Goal: Information Seeking & Learning: Learn about a topic

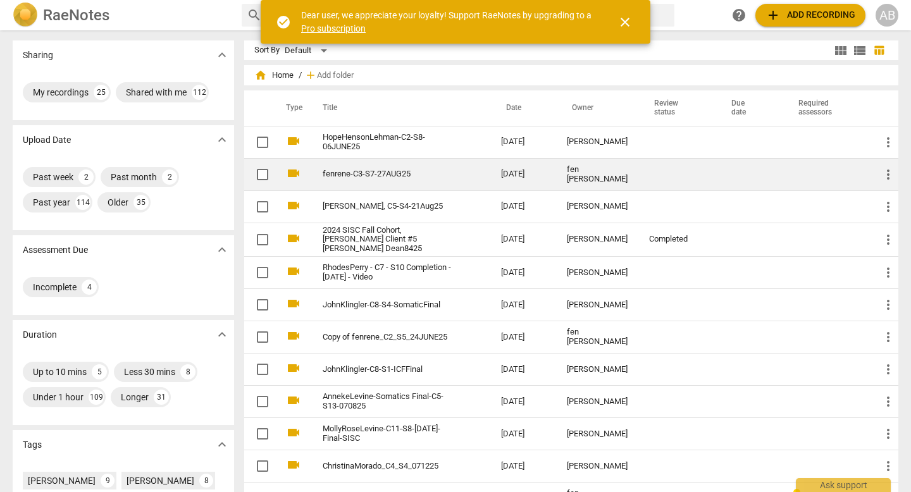
click at [585, 171] on div "fen [PERSON_NAME]" at bounding box center [598, 174] width 62 height 19
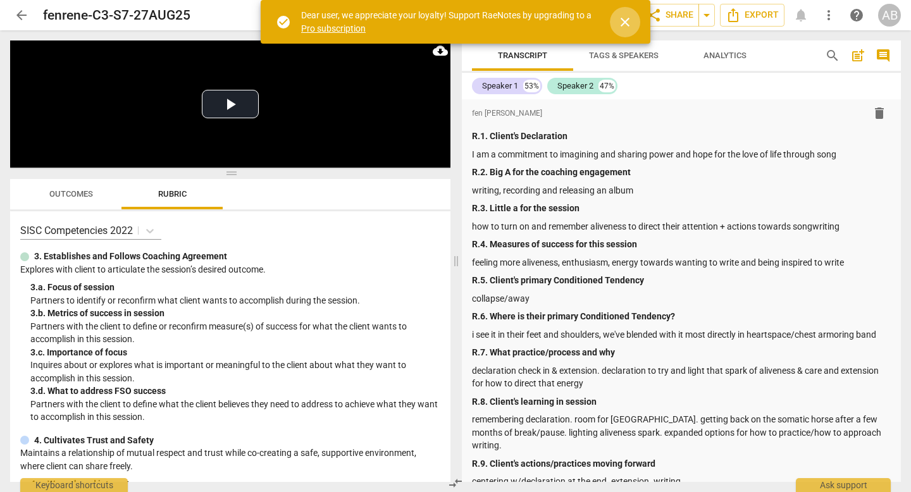
click at [625, 16] on span "close" at bounding box center [625, 22] width 15 height 15
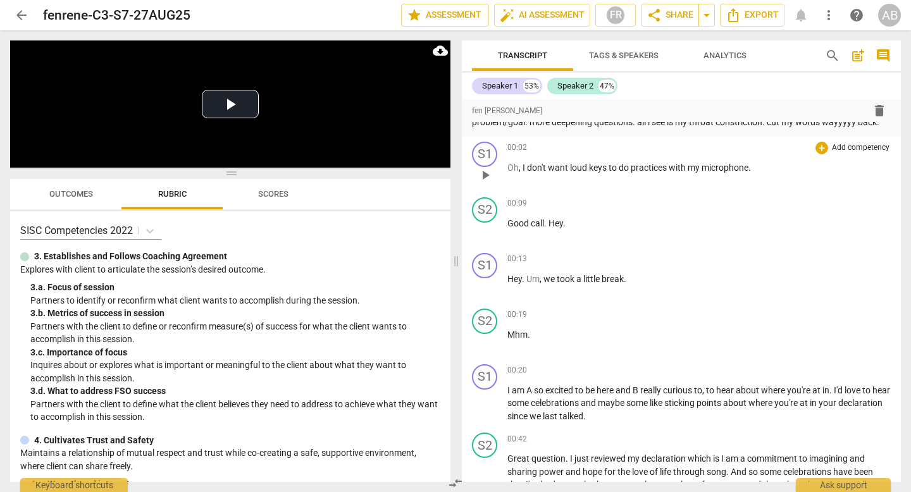
scroll to position [458, 0]
click at [226, 99] on button "Play Video" at bounding box center [230, 104] width 57 height 28
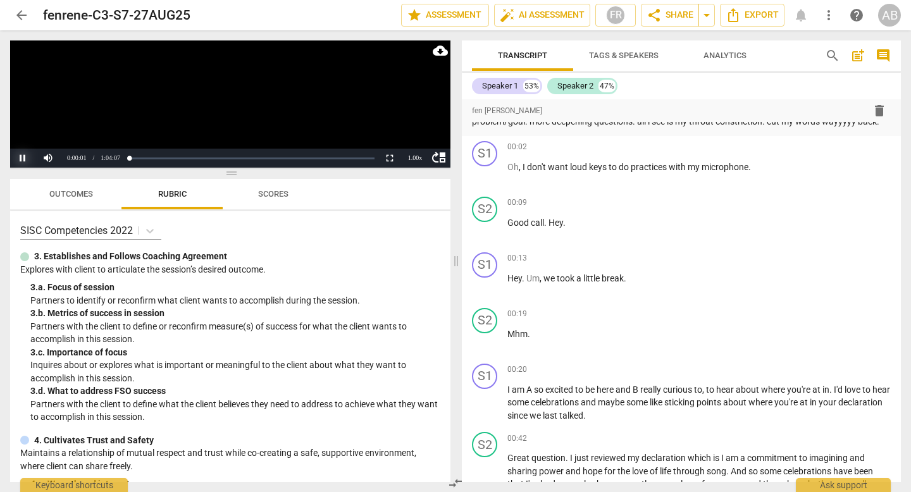
click at [25, 152] on button "Pause" at bounding box center [22, 158] width 25 height 19
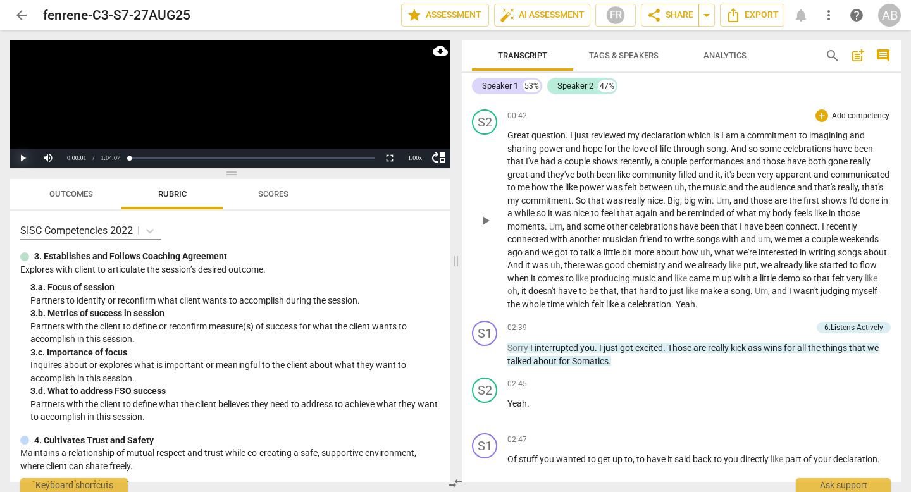
scroll to position [778, 0]
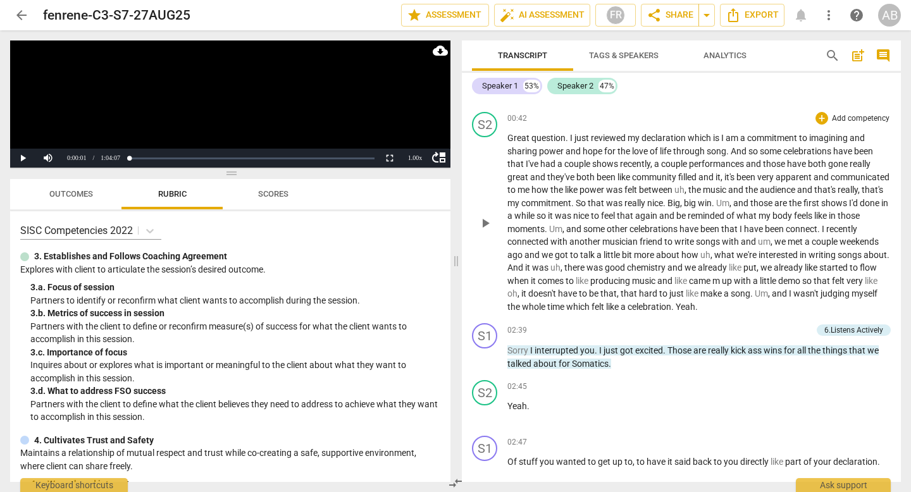
click at [480, 216] on span "play_arrow" at bounding box center [485, 223] width 15 height 15
click at [415, 158] on div "1.00 x" at bounding box center [414, 158] width 25 height 19
click at [413, 144] on li "2x" at bounding box center [414, 142] width 25 height 14
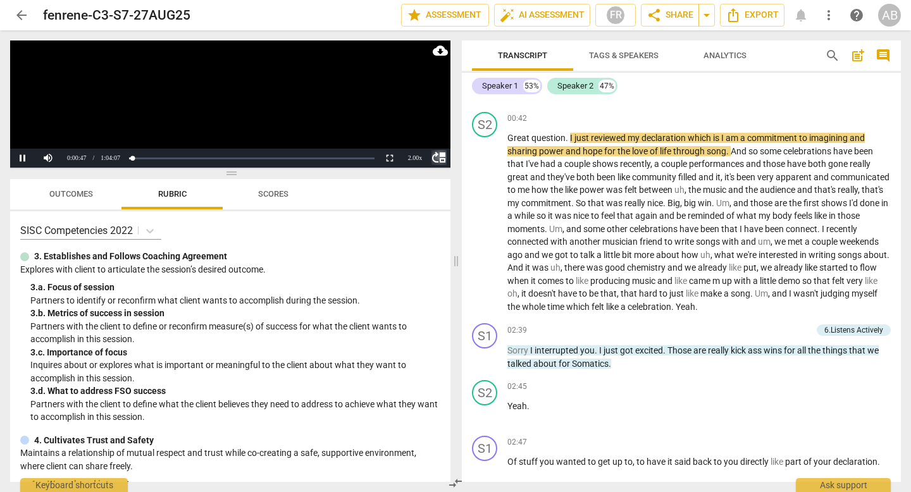
click at [437, 158] on span "move_up" at bounding box center [439, 157] width 15 height 15
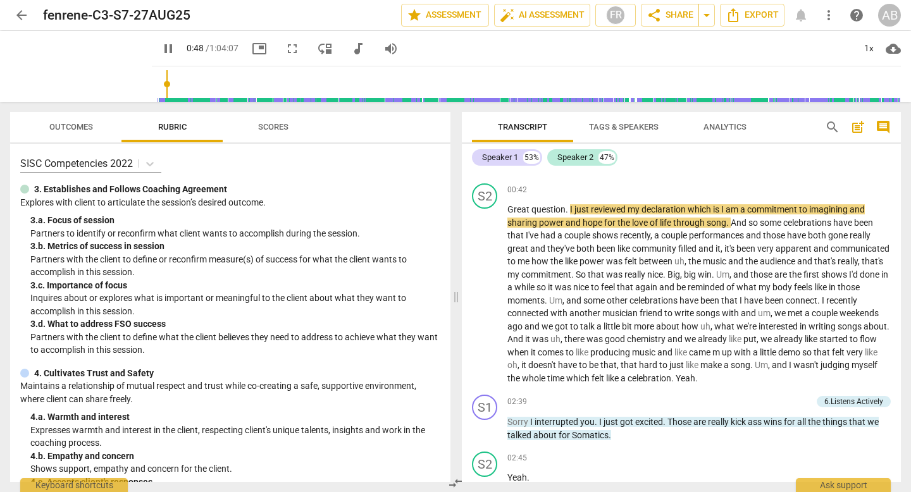
type input "49"
click at [318, 51] on span "move_down" at bounding box center [325, 48] width 15 height 15
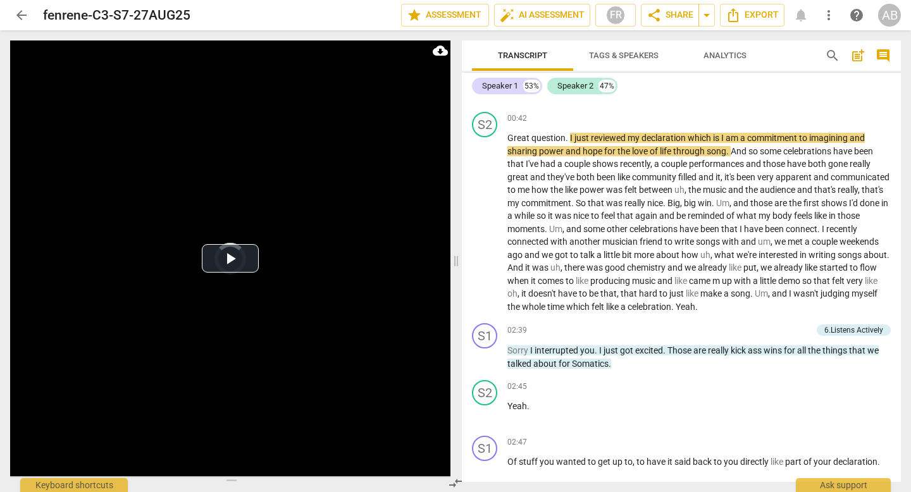
drag, startPoint x: 235, startPoint y: 172, endPoint x: 241, endPoint y: 492, distance: 319.6
click at [241, 492] on div "Play Video move_up Pause Current Time 0:48 / Duration Time -:- Progress : NaN% …" at bounding box center [228, 261] width 456 height 462
click at [232, 262] on button "Play Video" at bounding box center [230, 258] width 57 height 28
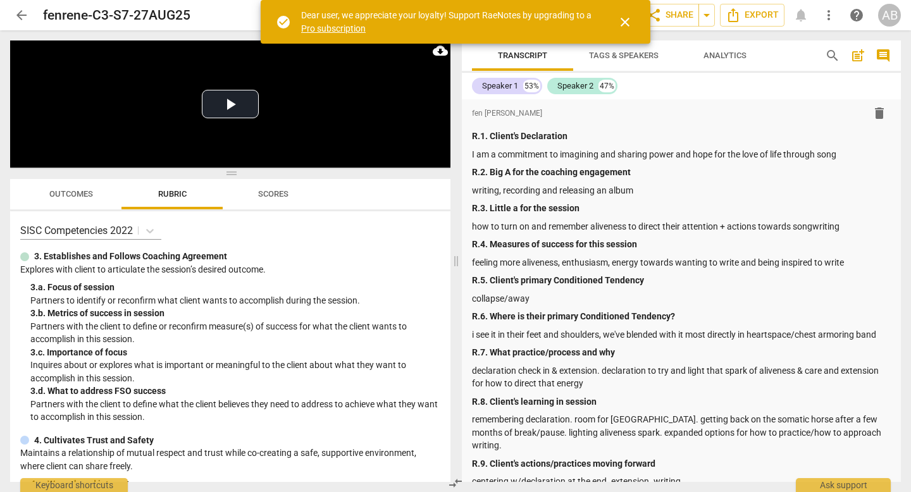
click at [628, 19] on span "close" at bounding box center [625, 22] width 15 height 15
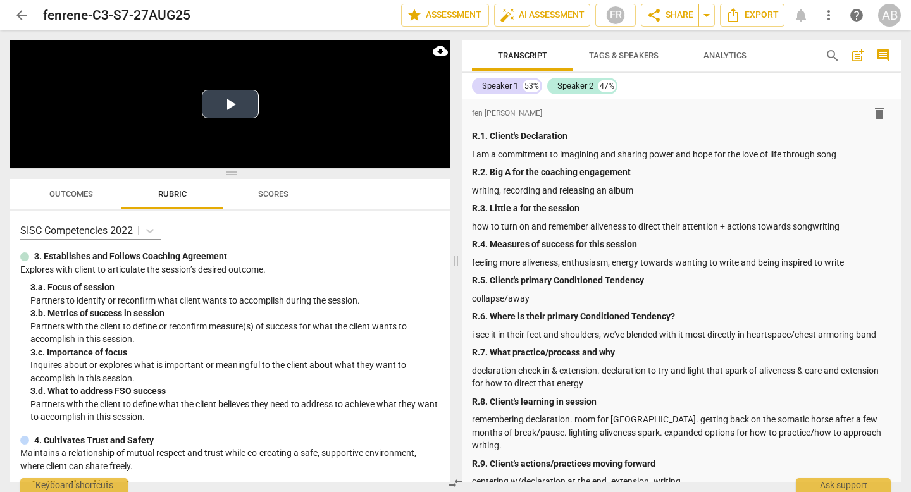
click at [236, 106] on button "Play Video" at bounding box center [230, 104] width 57 height 28
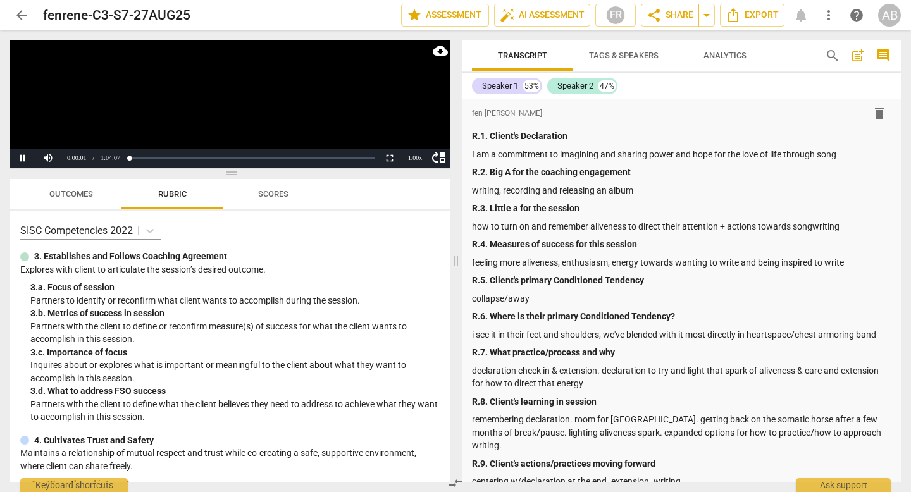
scroll to position [508, 0]
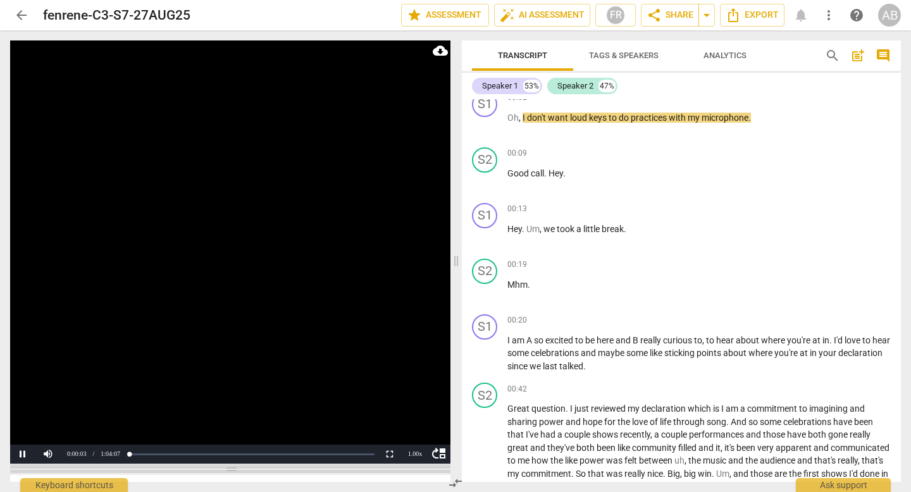
drag, startPoint x: 234, startPoint y: 173, endPoint x: 261, endPoint y: 468, distance: 296.8
click at [261, 468] on span at bounding box center [230, 470] width 440 height 8
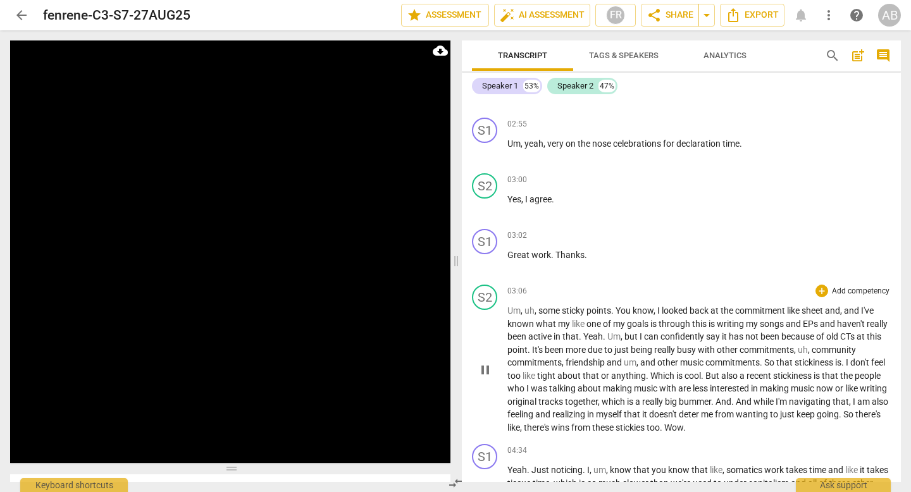
scroll to position [1216, 0]
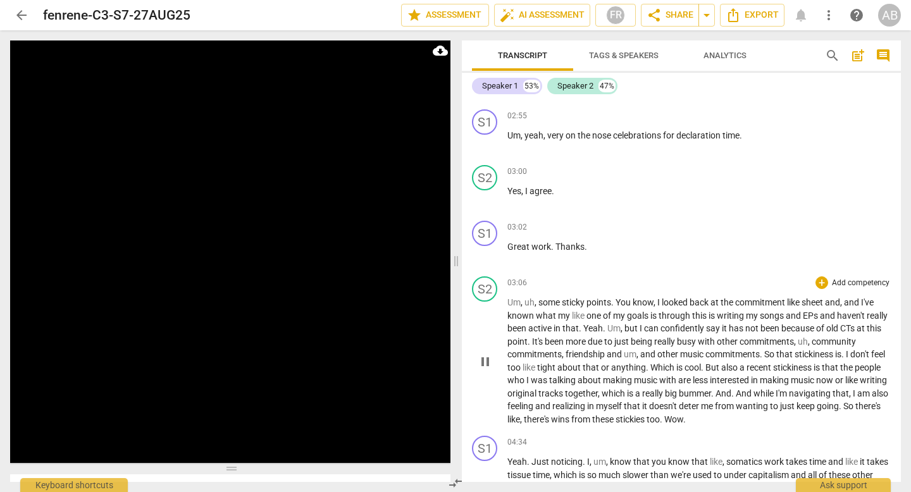
click at [537, 311] on span "what" at bounding box center [547, 316] width 22 height 10
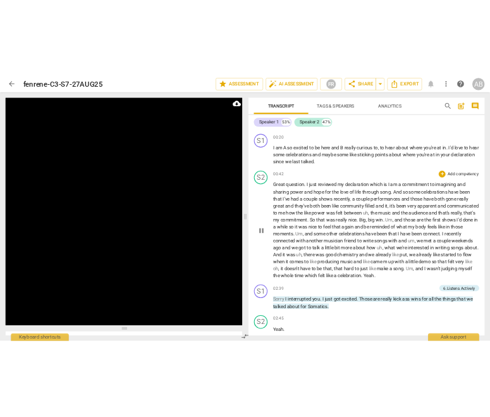
scroll to position [602, 0]
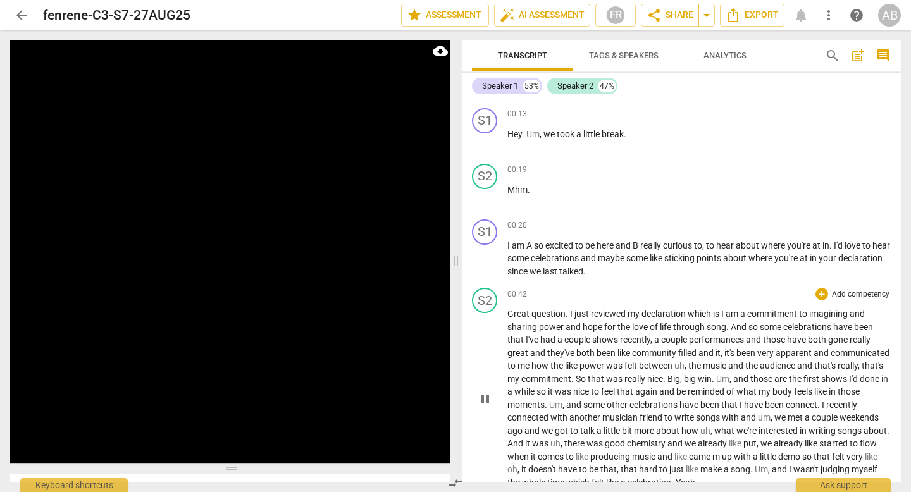
click at [552, 322] on span "power" at bounding box center [552, 327] width 27 height 10
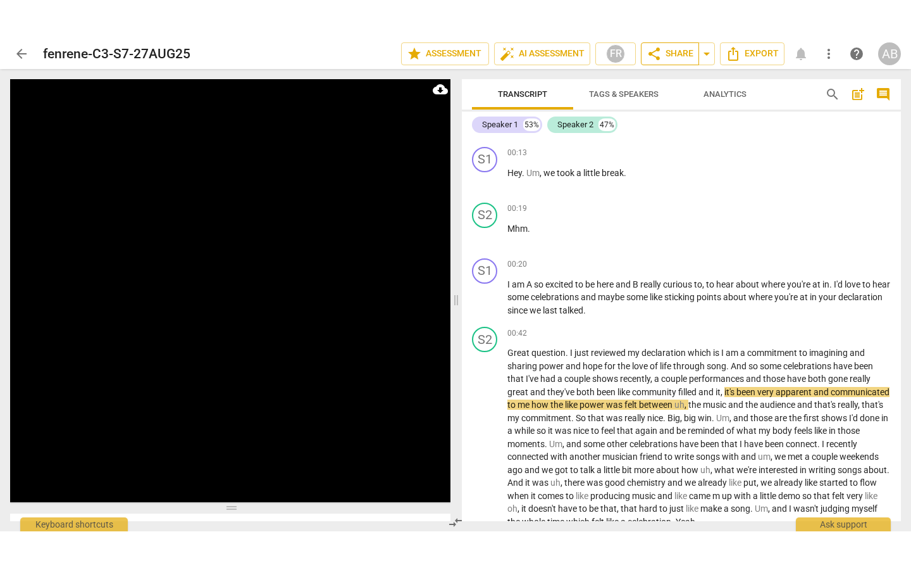
scroll to position [758, 0]
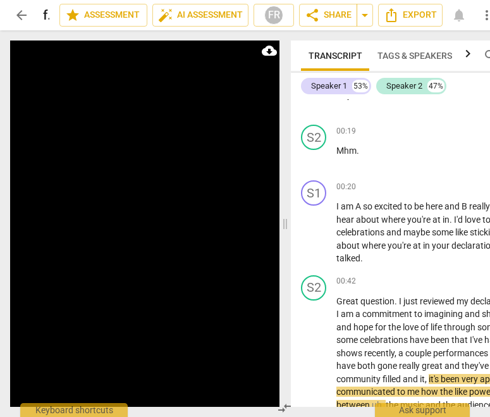
click at [237, 379] on video at bounding box center [145, 251] width 270 height 423
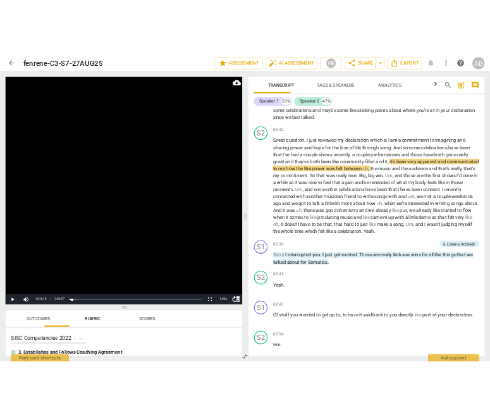
scroll to position [628, 0]
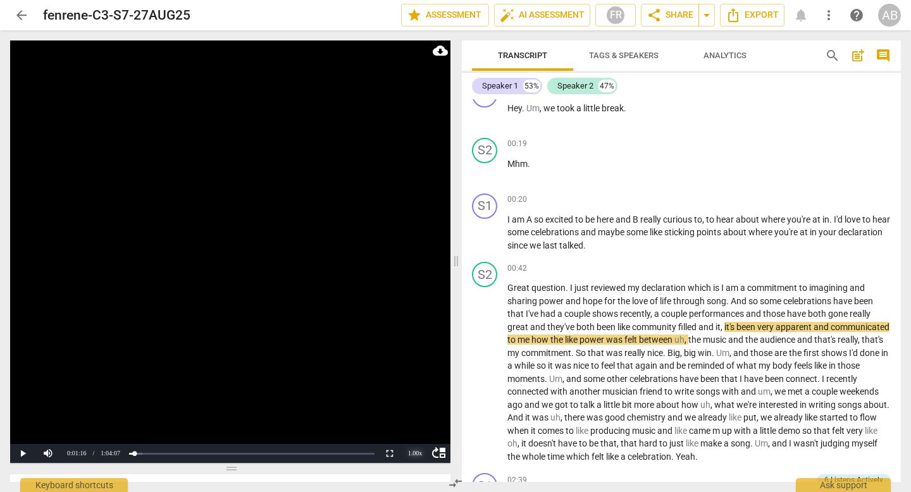
click at [414, 453] on div "1.00 x" at bounding box center [414, 453] width 25 height 19
drag, startPoint x: 416, startPoint y: 429, endPoint x: 416, endPoint y: 435, distance: 6.4
click at [416, 435] on ul "0.5x 0.75x 1x 1.25x 1.5x 2x" at bounding box center [414, 404] width 25 height 82
click at [416, 456] on div "1.00 x" at bounding box center [414, 453] width 25 height 19
click at [418, 438] on li "2x" at bounding box center [414, 438] width 25 height 14
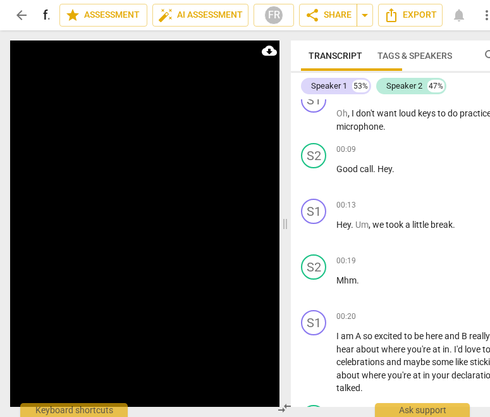
scroll to position [758, 0]
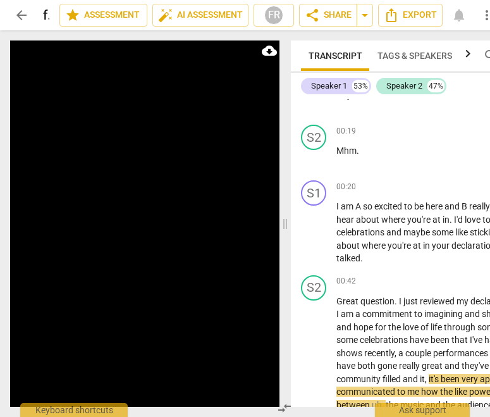
click at [130, 257] on video at bounding box center [145, 251] width 270 height 423
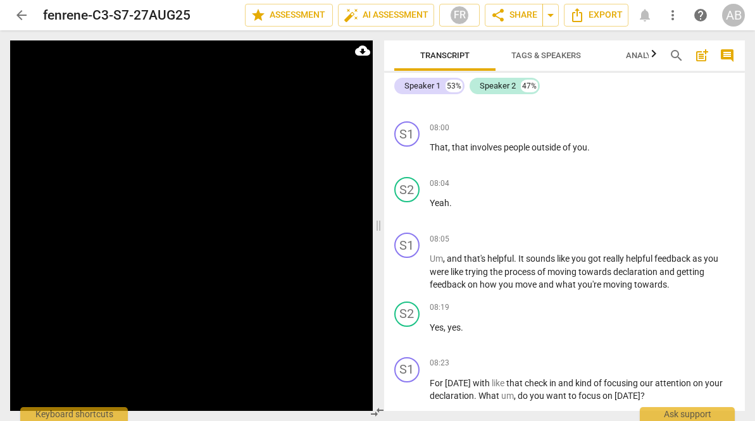
scroll to position [2777, 0]
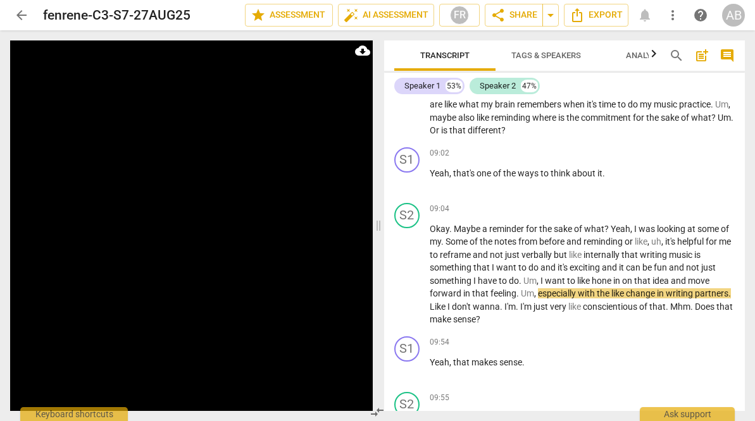
click at [187, 257] on video at bounding box center [191, 251] width 363 height 423
click at [227, 309] on video at bounding box center [191, 251] width 363 height 423
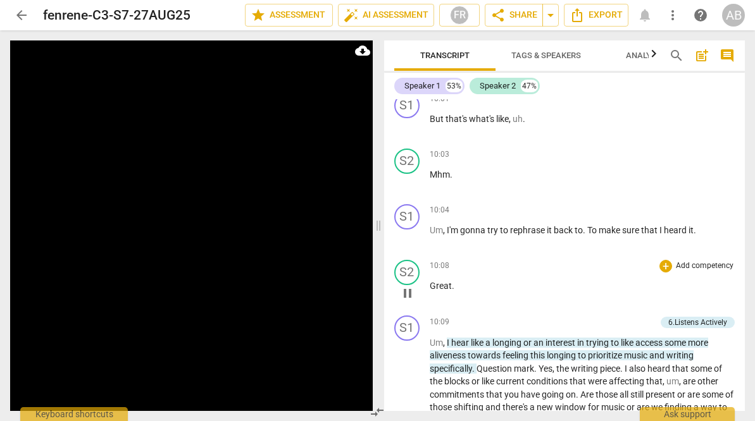
scroll to position [3145, 0]
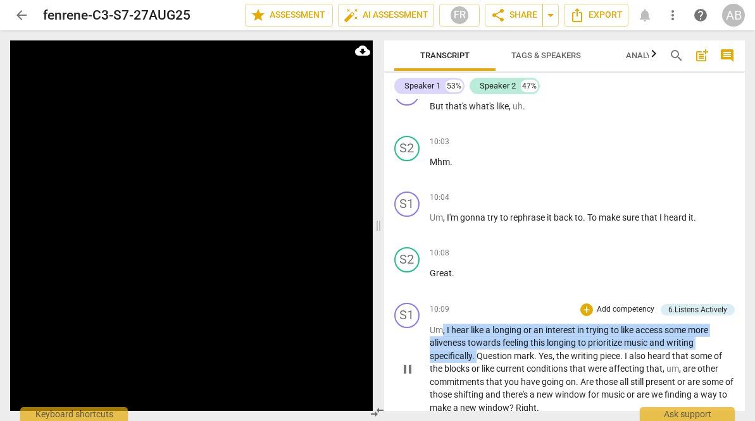
drag, startPoint x: 477, startPoint y: 371, endPoint x: 444, endPoint y: 340, distance: 45.7
click at [444, 340] on p "Um , I hear like a longing or an interest in trying to like access some more al…" at bounding box center [583, 369] width 306 height 91
click at [580, 316] on div "+" at bounding box center [586, 310] width 13 height 13
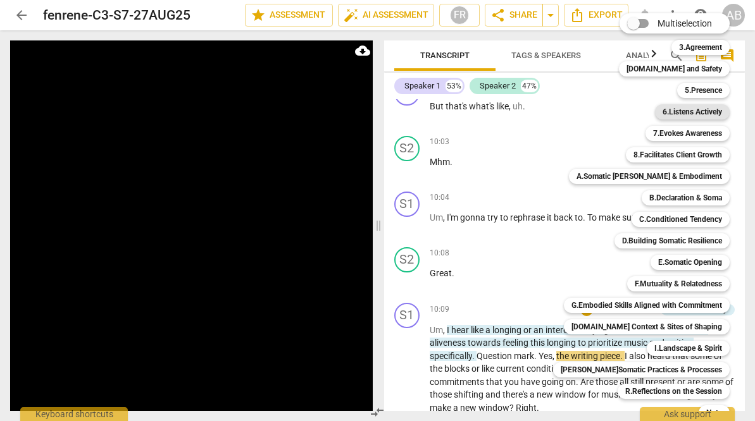
click at [683, 106] on b "6.Listens Actively" at bounding box center [692, 111] width 59 height 15
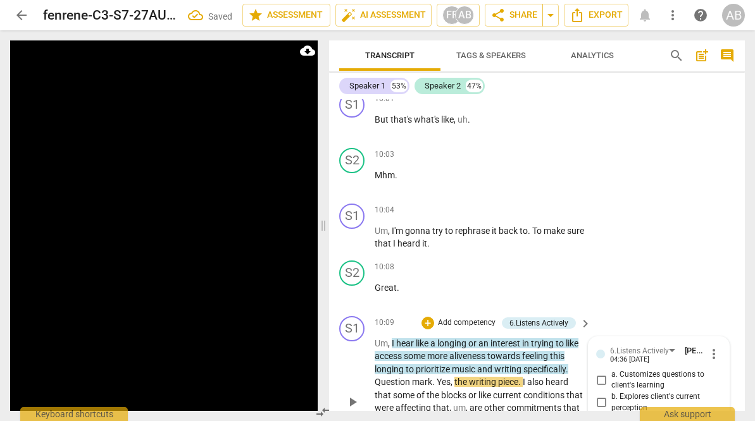
scroll to position [3846, 0]
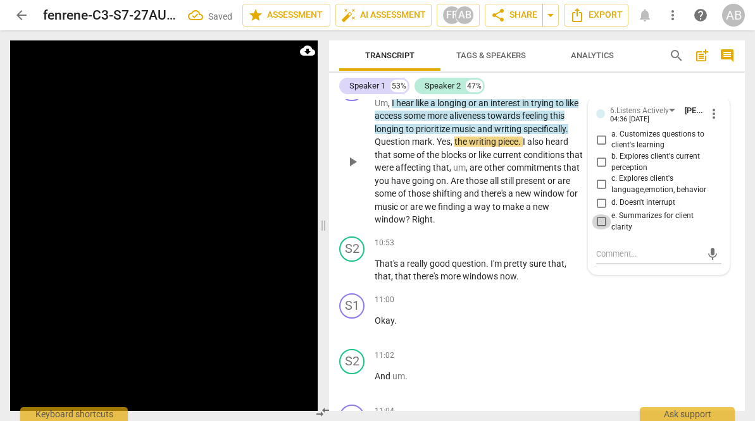
click at [602, 222] on input "e. Summarizes for client clarity" at bounding box center [601, 222] width 20 height 15
checkbox input "true"
click at [351, 161] on span "play_arrow" at bounding box center [352, 161] width 15 height 15
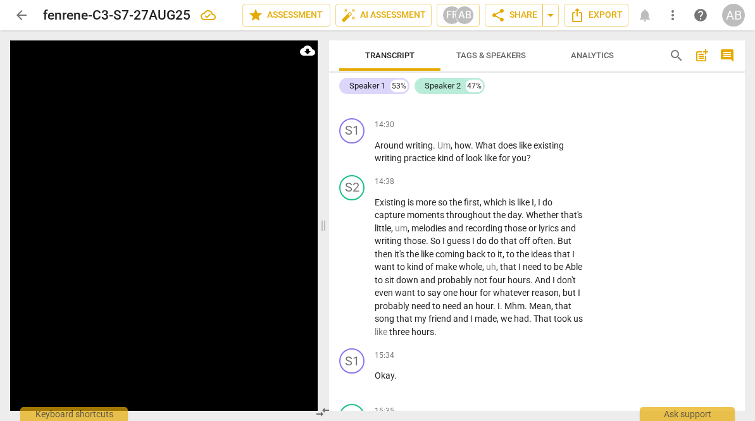
scroll to position [6221, 0]
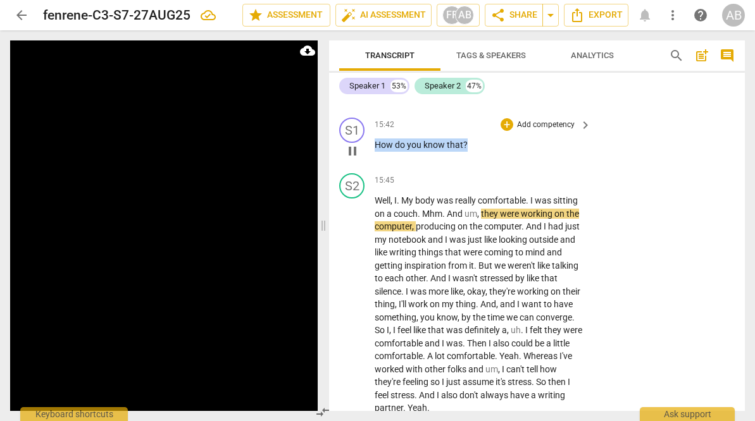
drag, startPoint x: 472, startPoint y: 165, endPoint x: 374, endPoint y: 160, distance: 98.2
click at [374, 160] on div "S1 play_arrow pause 15:42 + Add competency keyboard_arrow_right How do you know…" at bounding box center [537, 141] width 416 height 56
click at [542, 131] on p "Add competency" at bounding box center [546, 125] width 60 height 11
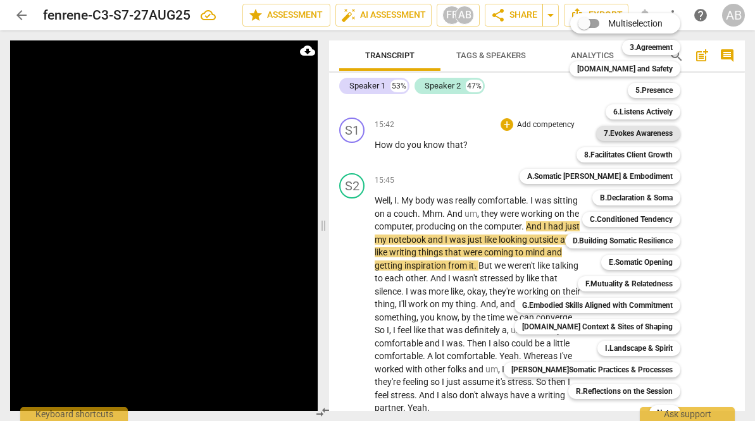
click at [632, 133] on b "7.Evokes Awareness" at bounding box center [638, 133] width 69 height 15
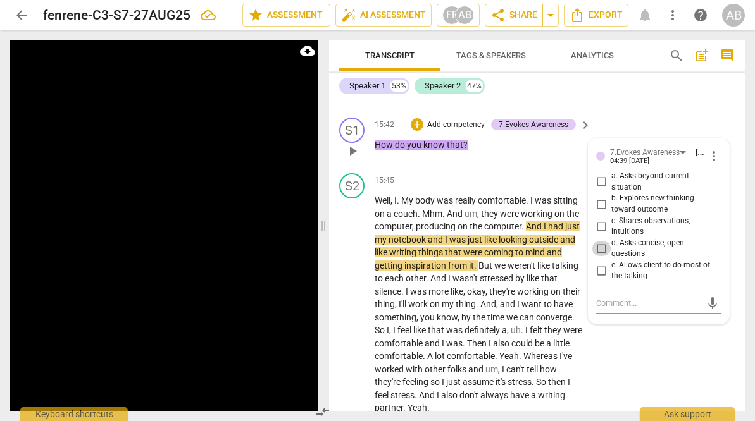
click at [597, 256] on input "d. Asks concise, open questions" at bounding box center [601, 248] width 20 height 15
checkbox input "true"
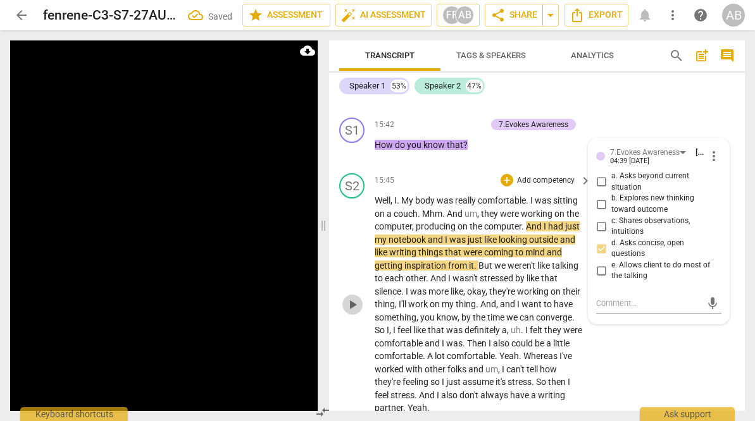
click at [351, 313] on span "play_arrow" at bounding box center [352, 304] width 15 height 15
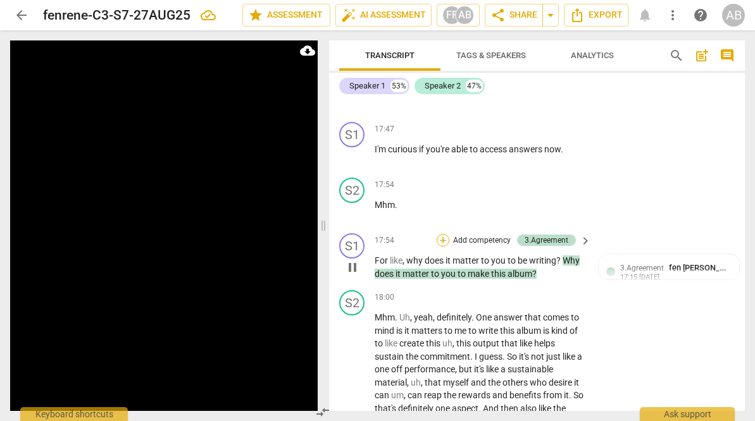
scroll to position [6927, 0]
click at [441, 247] on div "+" at bounding box center [443, 241] width 13 height 13
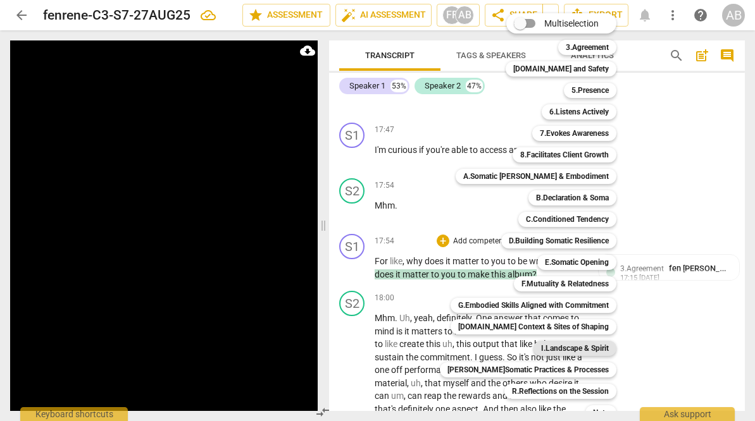
scroll to position [34, 0]
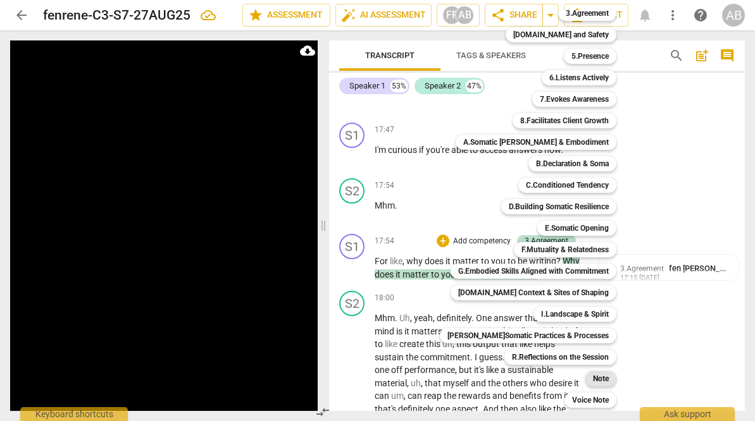
click at [593, 382] on b "Note" at bounding box center [601, 378] width 16 height 15
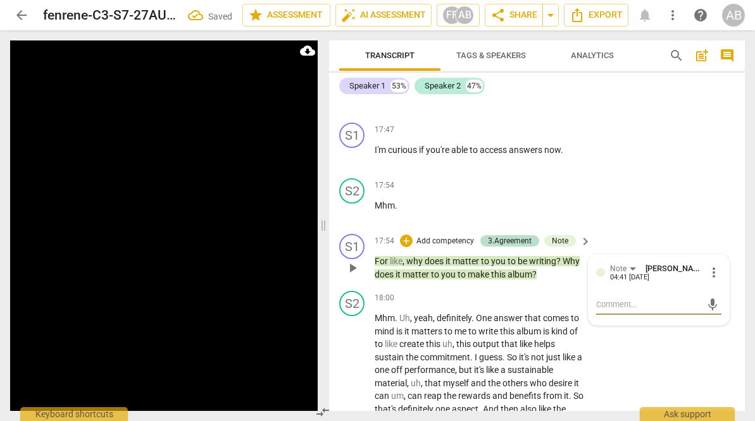
type textarea "n"
type textarea "no"
type textarea "not"
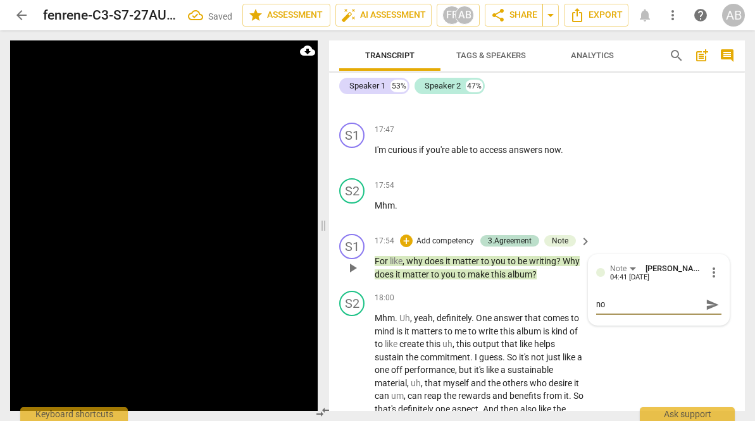
type textarea "not"
type textarea "noti"
type textarea "notic"
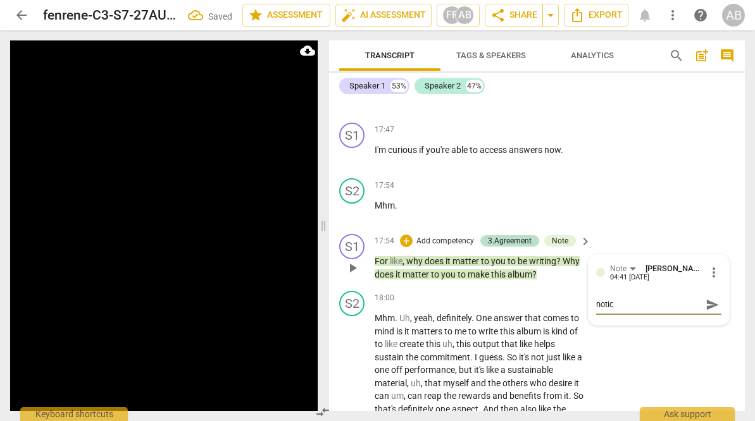
type textarea "noti"
type textarea "not"
type textarea "no"
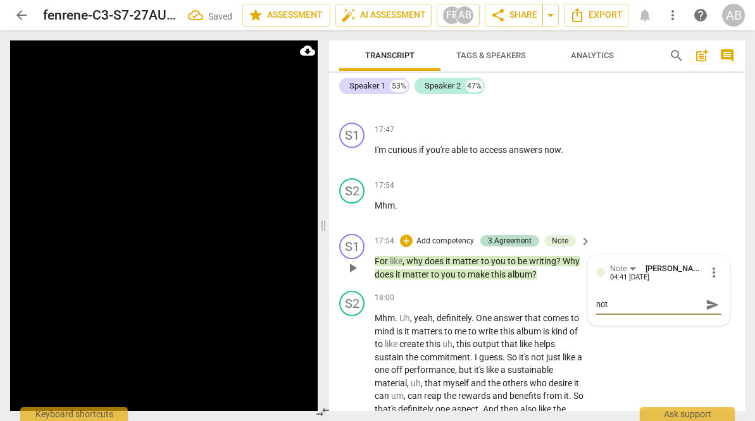
type textarea "no"
type textarea "n"
type textarea "t"
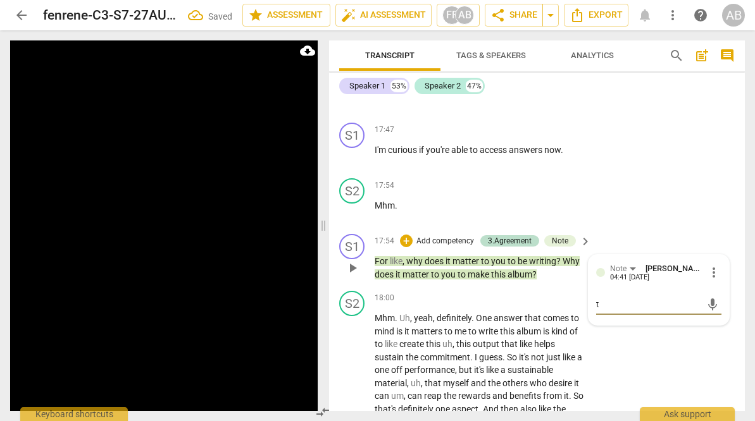
type textarea "th"
type textarea "the"
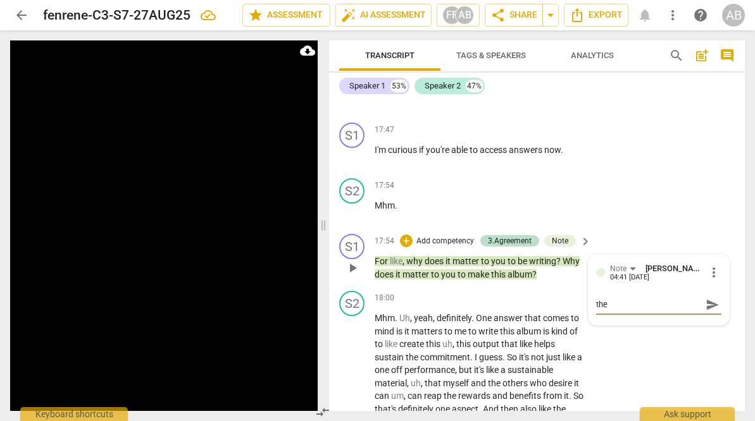
type textarea "the"
type textarea "the f"
type textarea "the fs"
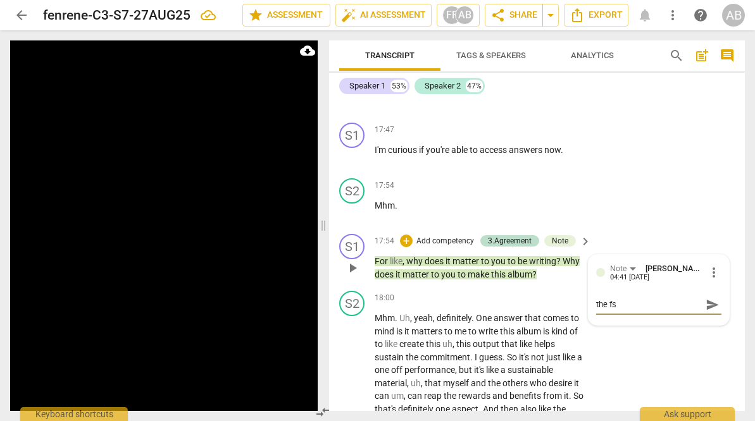
type textarea "the fso"
type textarea "the fs"
type textarea "the f"
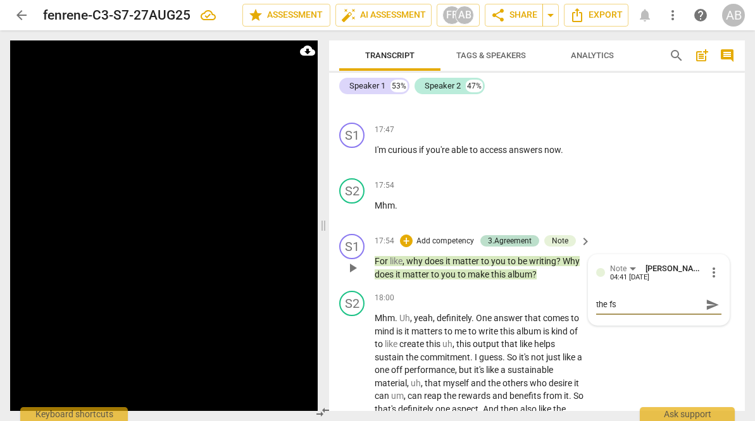
type textarea "the f"
type textarea "the"
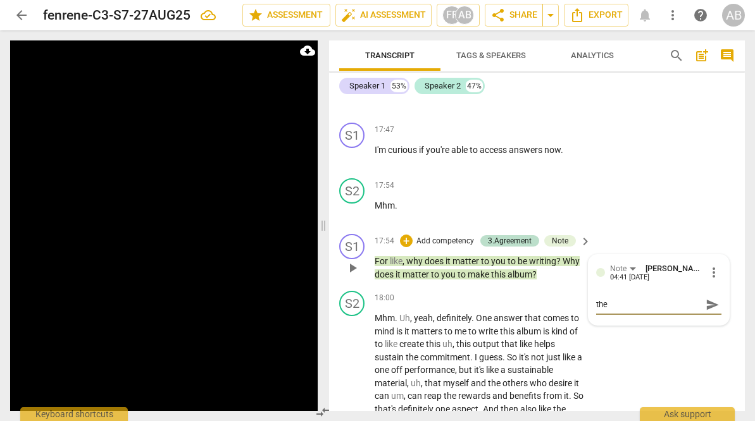
type textarea "the"
type textarea "the w"
type textarea "the wh"
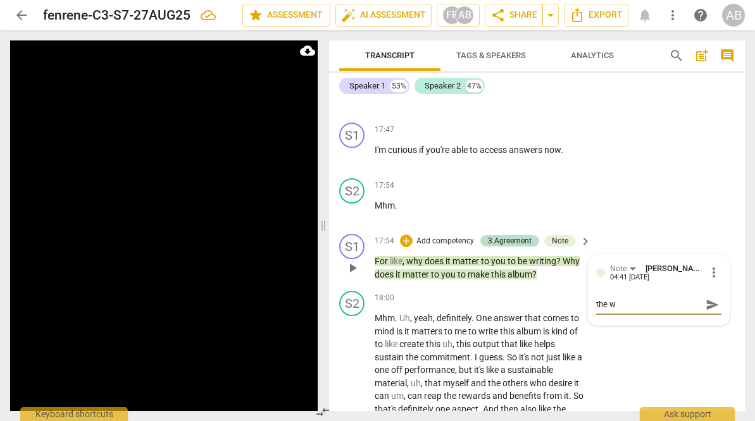
type textarea "the wh"
type textarea "the w"
type textarea "the"
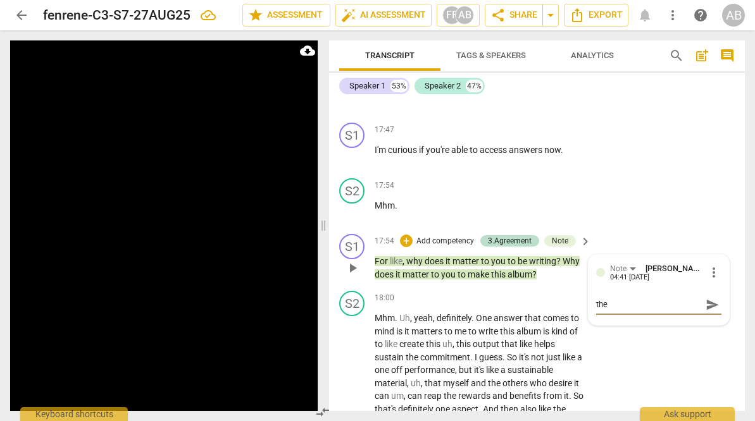
type textarea "the"
type textarea "th"
type textarea "t"
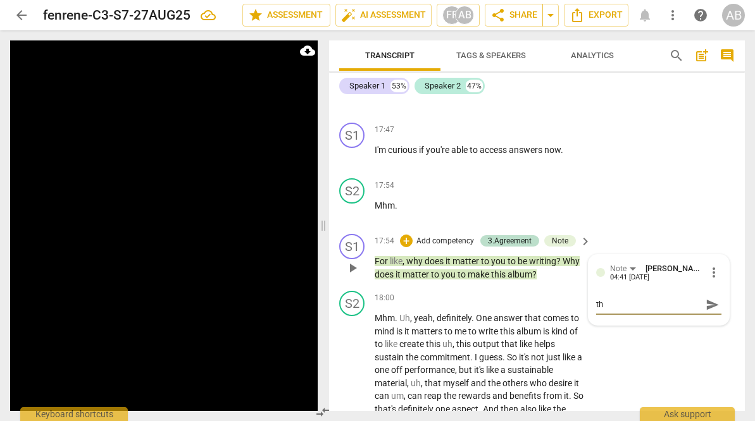
type textarea "t"
type textarea "r"
type textarea "re"
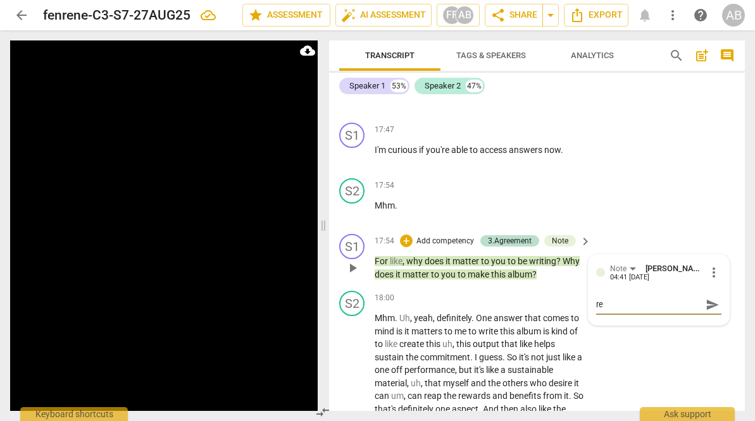
type textarea "rem"
type textarea "re"
type textarea "r"
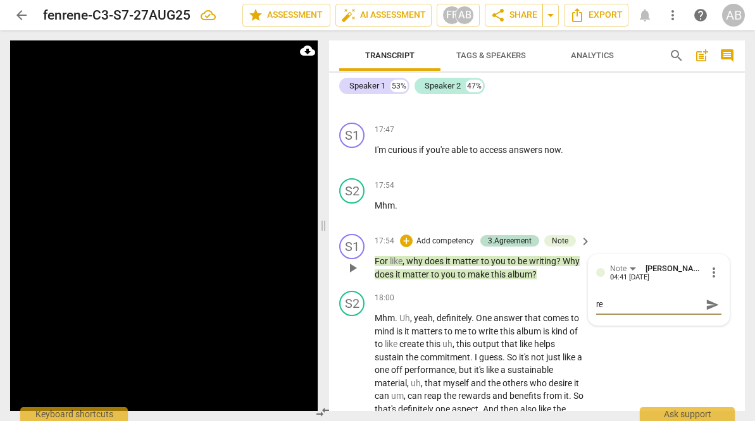
type textarea "r"
type textarea "re"
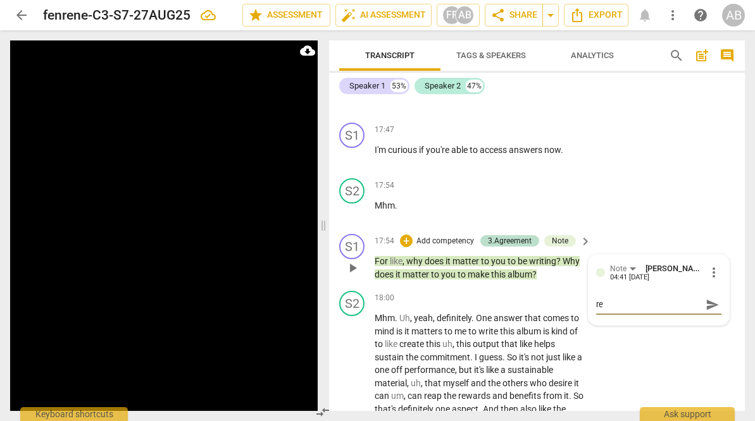
type textarea "rem"
type textarea "reme"
type textarea "remem"
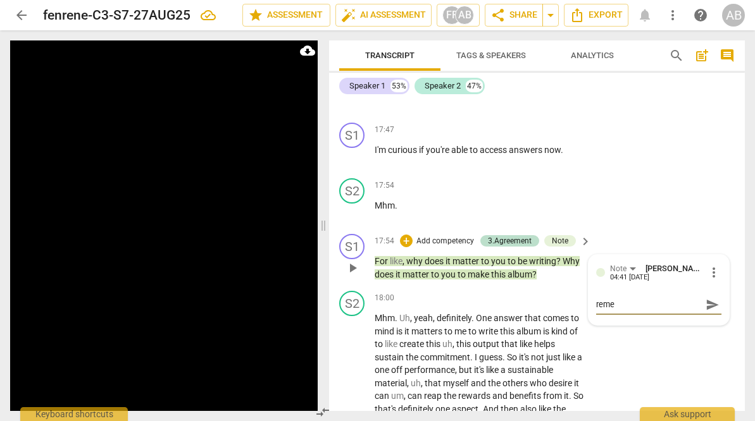
type textarea "remem"
type textarea "rememb"
type textarea "remembe"
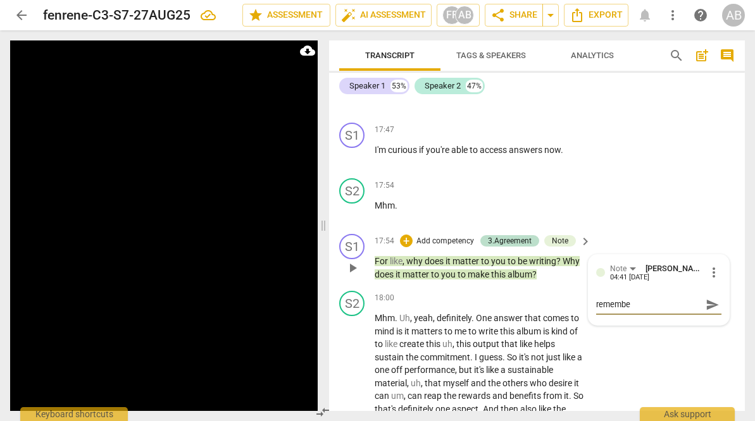
type textarea "remember"
type textarea "remember t"
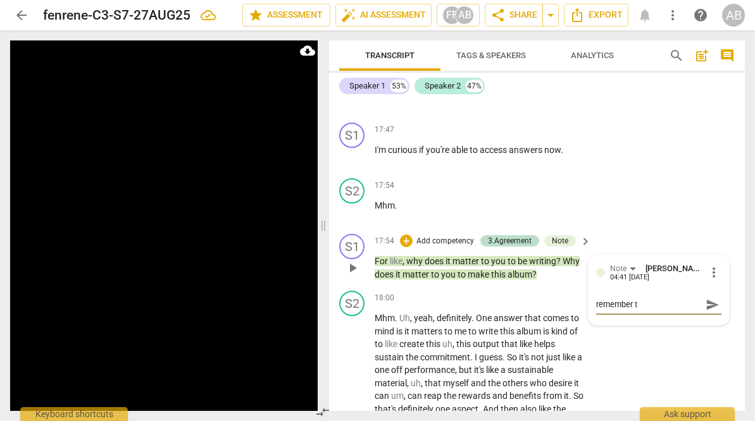
type textarea "remember to"
type textarea "remember to m"
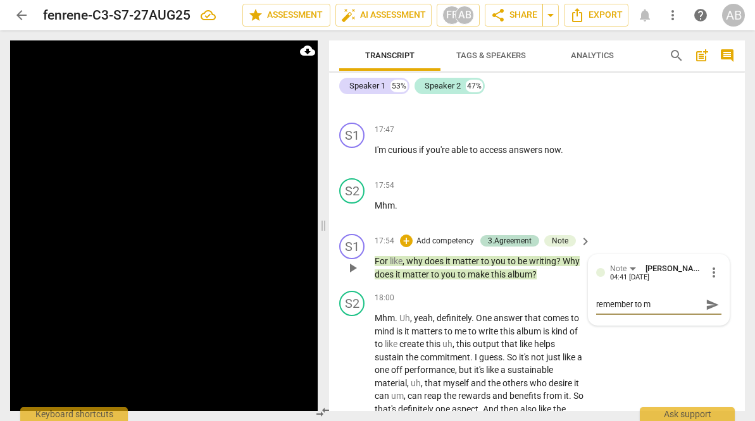
type textarea "remember to ma"
type textarea "remember to map"
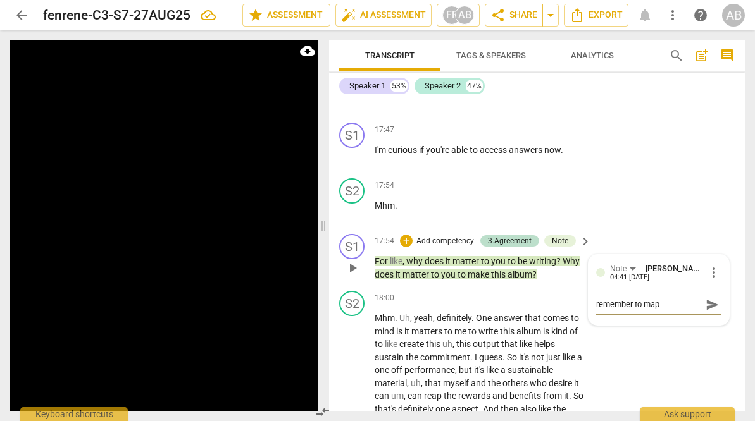
type textarea "remember to map"
type textarea "remember to map y"
type textarea "remember to map yo"
type textarea "remember to map you"
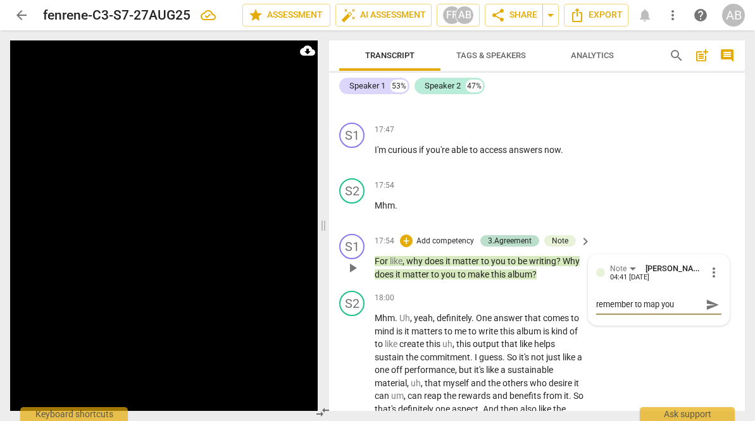
type textarea "remember to map your"
type textarea "remember to map your w"
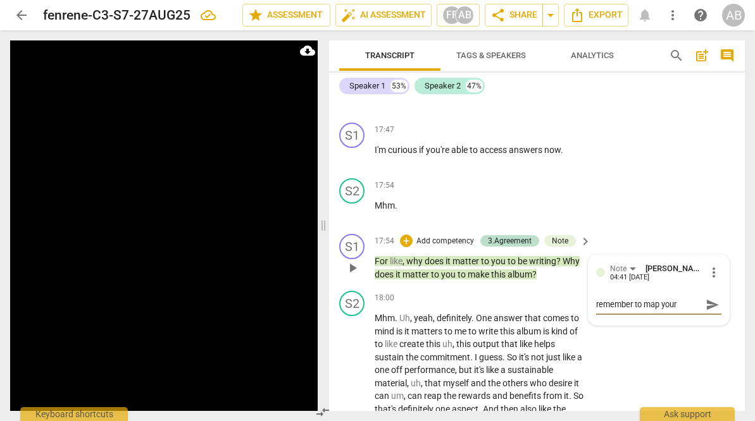
type textarea "remember to map your w"
type textarea "remember to map your wh"
type textarea "remember to map your why"
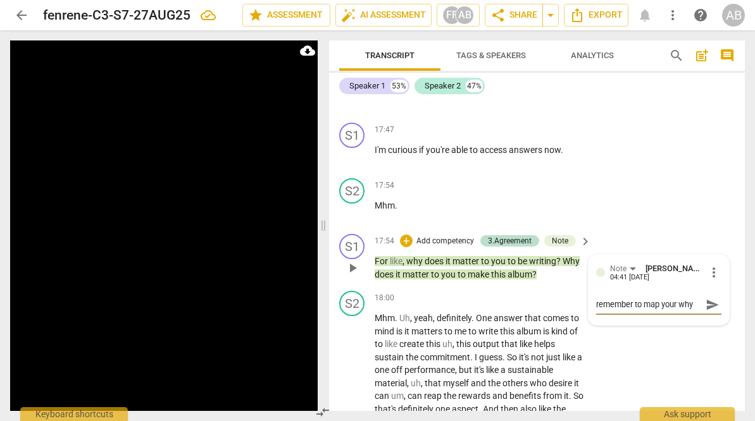
type textarea "remember to map your why"
type textarea "remember to map your why i"
type textarea "remember to map your why it"
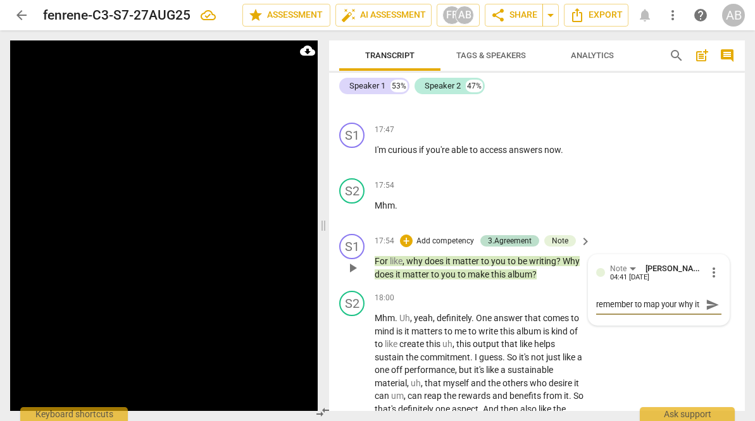
type textarea "remember to map your why it"
type textarea "remember to map your why it m"
type textarea "remember to map your why it ma"
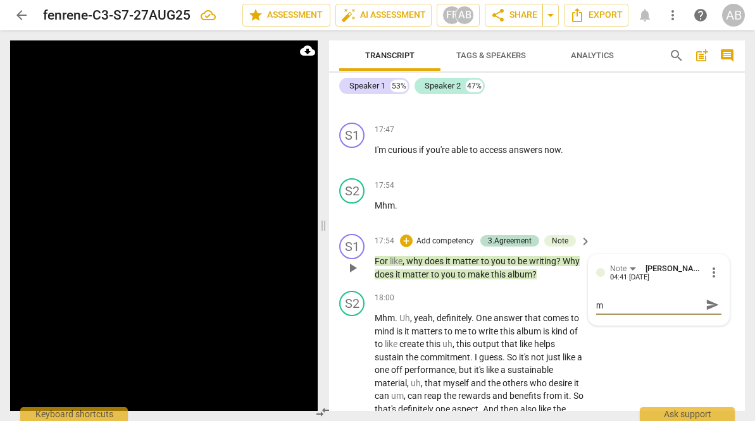
type textarea "remember to map your why it ma"
type textarea "remember to map your why it mat"
type textarea "remember to map your why it [PERSON_NAME]"
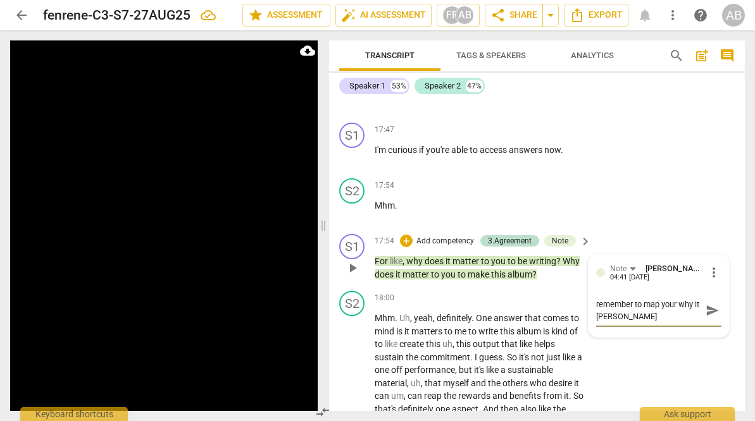
scroll to position [0, 0]
type textarea "remember to map your why it mattr"
type textarea "remember to map your why it mattrs"
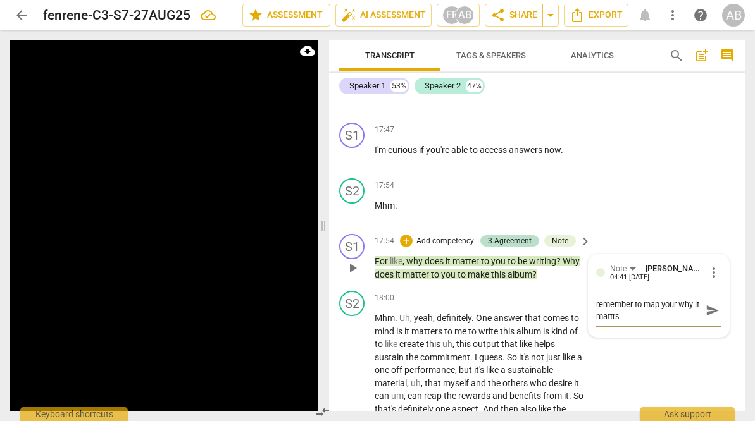
type textarea "remember to map your why it mattrs"
type textarea "remember to map your why it mattrs u"
type textarea "remember to map your why it mattrs"
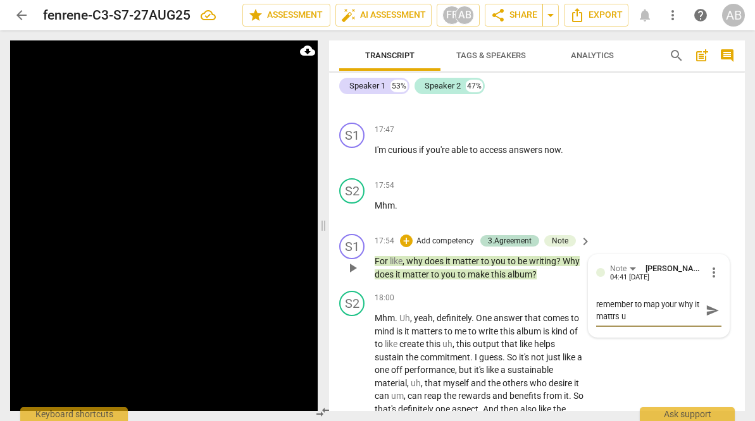
type textarea "remember to map your why it mattrs"
type textarea "remember to map your why it mattrs q"
type textarea "remember to map your why it mattrs qu"
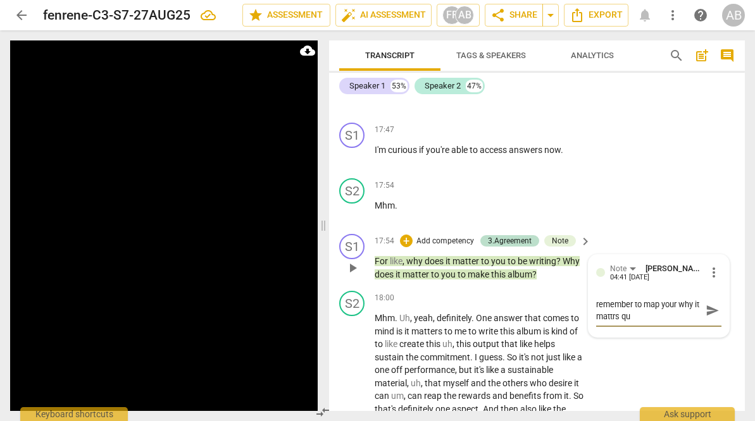
type textarea "remember to map your why it mattrs que"
type textarea "remember to map your why it mattrs ques"
type textarea "remember to map your why it mattrs quest"
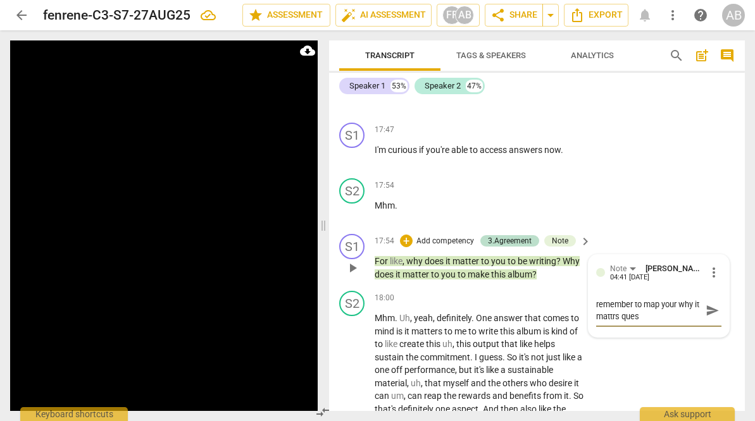
type textarea "remember to map your why it mattrs quest"
type textarea "remember to map your why it mattrs questi"
type textarea "remember to map your why it mattrs questio"
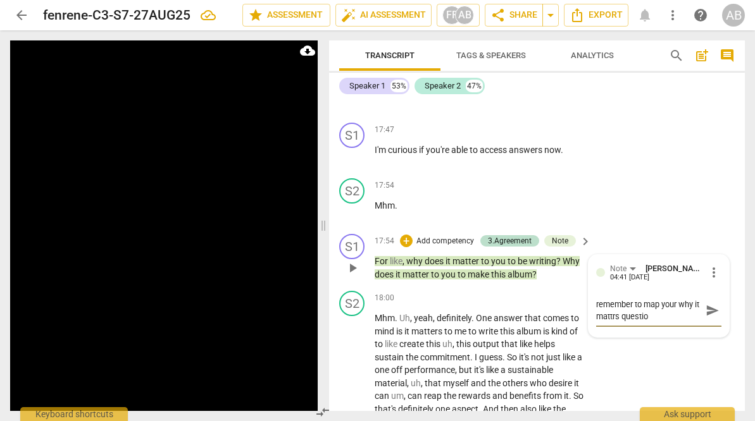
type textarea "remember to map your why it mattrs question"
type textarea "remember to map your why it mattrs question t"
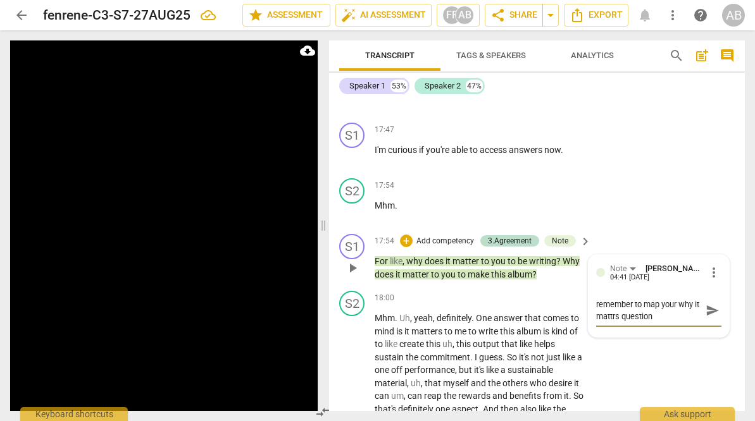
type textarea "remember to map your why it mattrs question t"
type textarea "remember to map your why it mattrs question to"
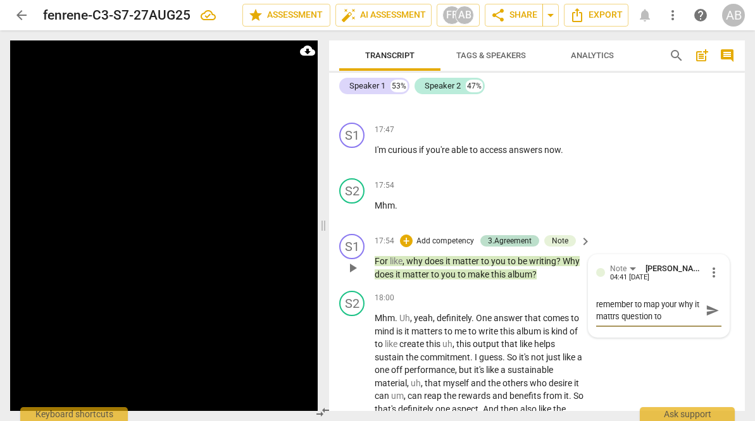
type textarea "remember to map your why it mattrs question to t"
type textarea "remember to map your why it mattrs question to th"
type textarea "remember to map your why it mattrs question to the"
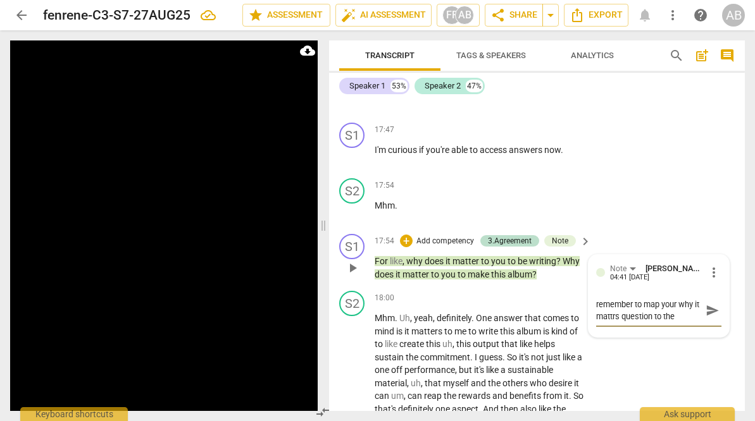
type textarea "remember to map your why it mattrs question to the"
type textarea "remember to map your why it mattrs question to the l"
type textarea "remember to map your why it mattrs question to the li"
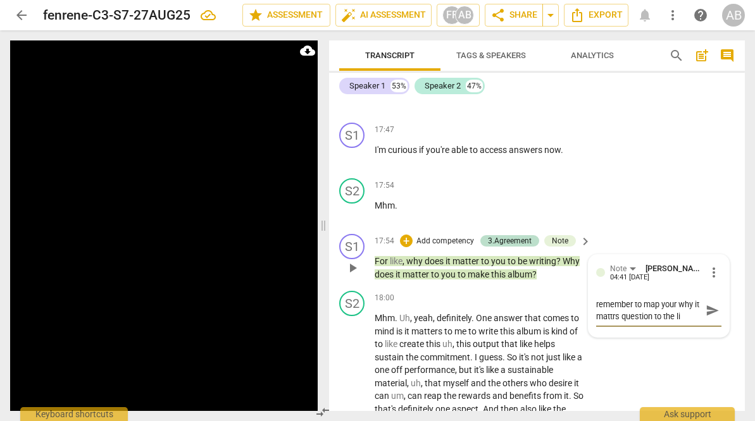
type textarea "remember to map your why it mattrs question to the lit"
type textarea "remember to map your why it mattrs question to the litt"
type textarea "remember to map your why it mattrs question to the littl"
type textarea "remember to map your why it mattrs question to the little"
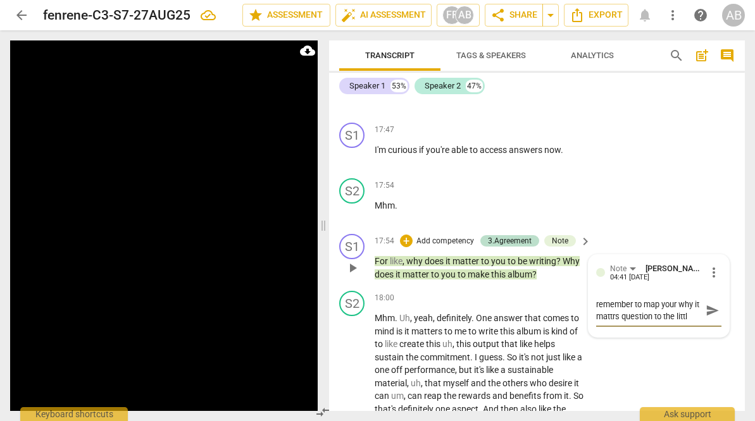
type textarea "remember to map your why it mattrs question to the little"
type textarea "remember to map your why it mattrs question to the little a"
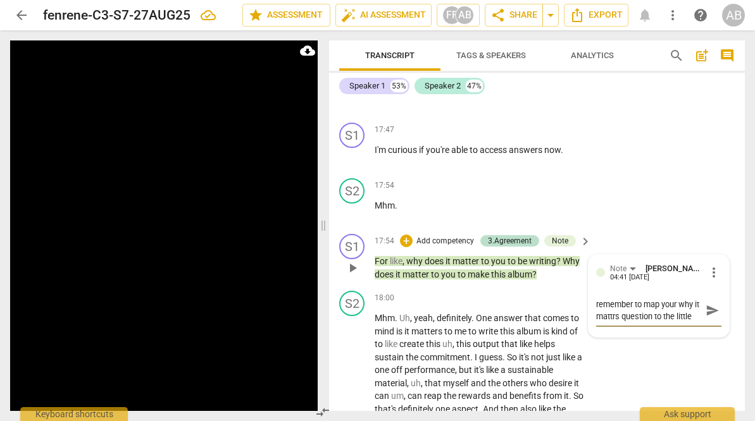
type textarea "remember to map your why it mattrs question to the little a"
type textarea "remember to map your why it mattrs question to the little a,"
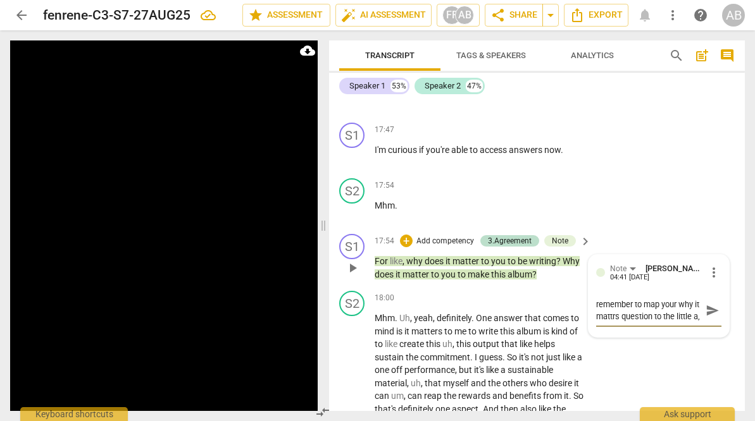
type textarea "remember to map your why it mattrs question to the little a, t"
type textarea "remember to map your why it mattrs question to the little a, th"
type textarea "remember to map your why it mattrs question to the little a, thi"
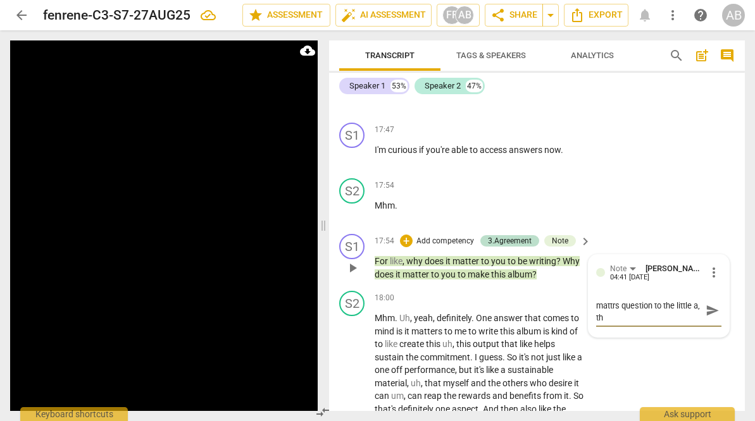
type textarea "remember to map your why it mattrs question to the little a, thi"
type textarea "remember to map your why it mattrs question to the little a, this"
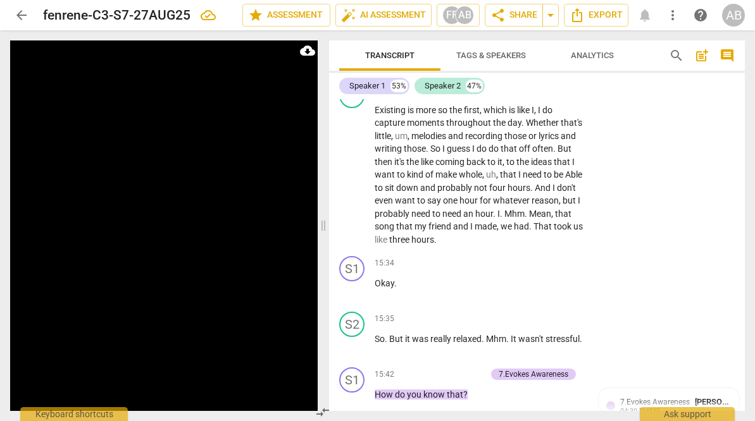
scroll to position [5993, 0]
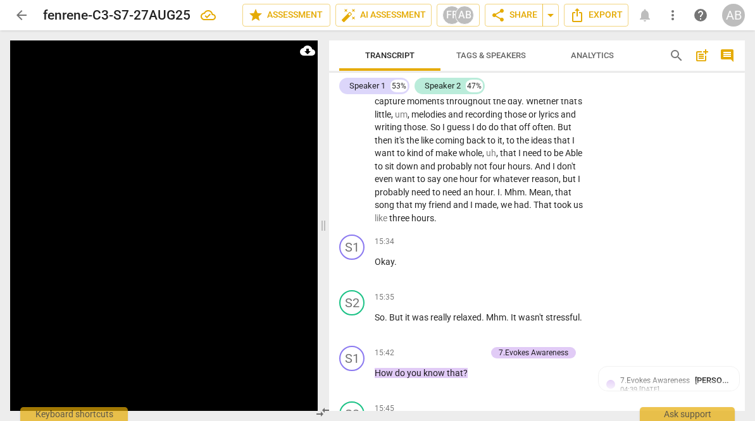
type textarea "remember to map your why it mattrs question to the little a, this"
click at [142, 261] on video at bounding box center [164, 251] width 308 height 423
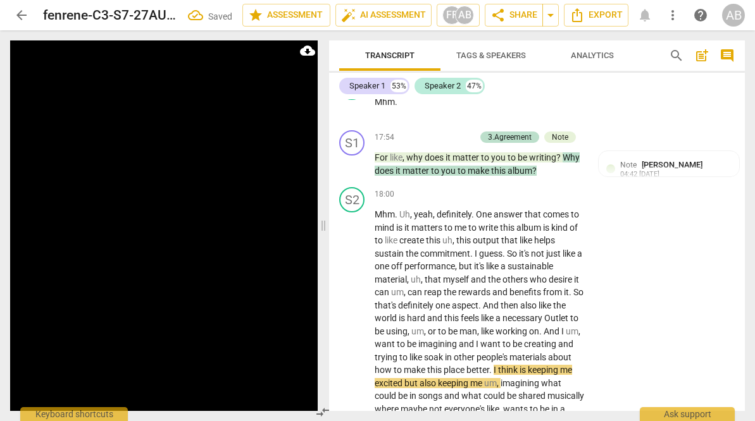
scroll to position [6993, 0]
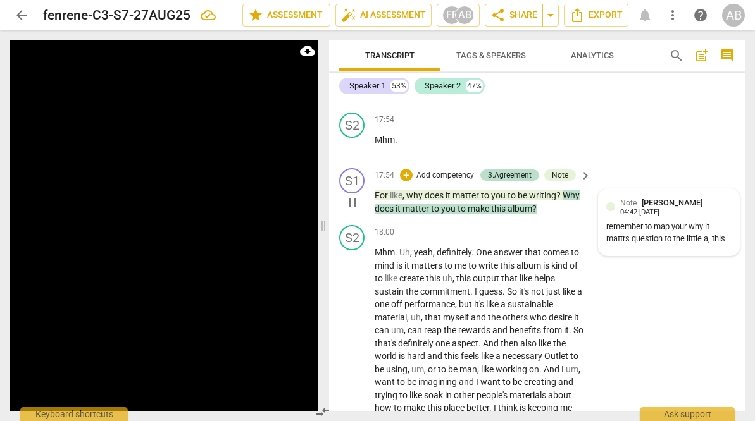
click at [708, 246] on div "remember to map your why it mattrs question to the little a, this" at bounding box center [668, 233] width 125 height 24
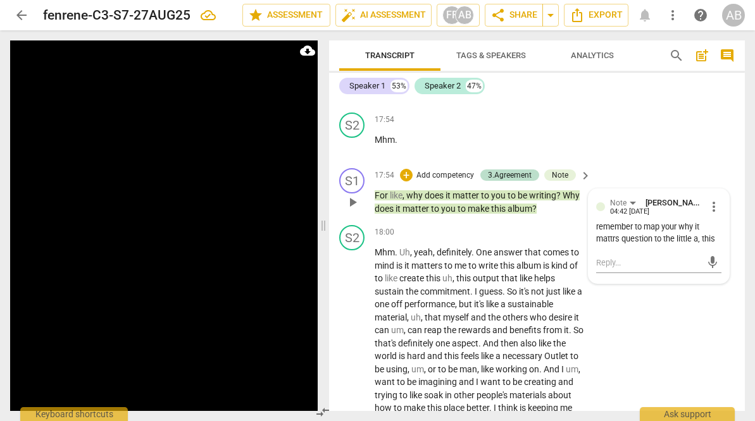
click at [713, 215] on span "more_vert" at bounding box center [713, 206] width 15 height 15
click at [714, 229] on li "Edit" at bounding box center [723, 223] width 44 height 24
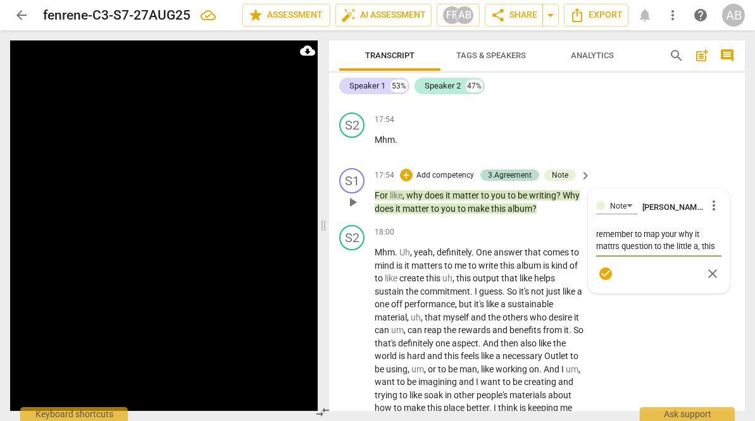
click at [702, 252] on textarea "remember to map your why it mattrs question to the little a, this" at bounding box center [658, 240] width 125 height 24
click at [602, 306] on span "check_circle" at bounding box center [605, 297] width 15 height 15
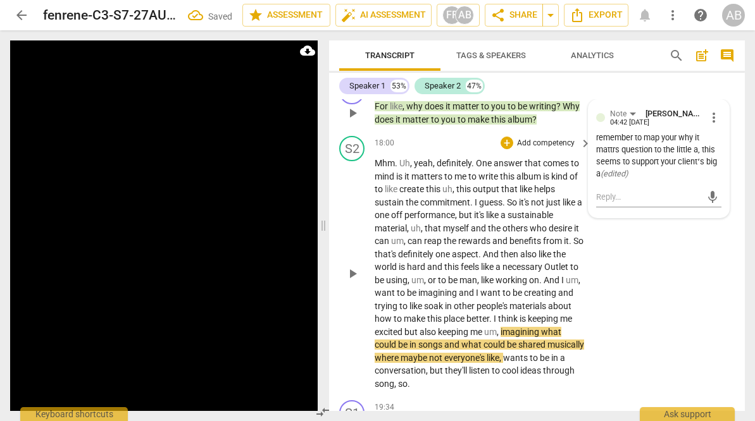
scroll to position [7083, 0]
click at [213, 283] on video at bounding box center [164, 251] width 308 height 423
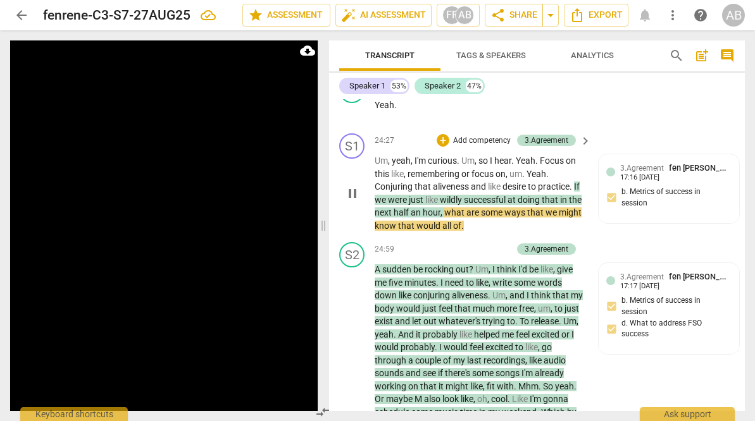
scroll to position [9278, 0]
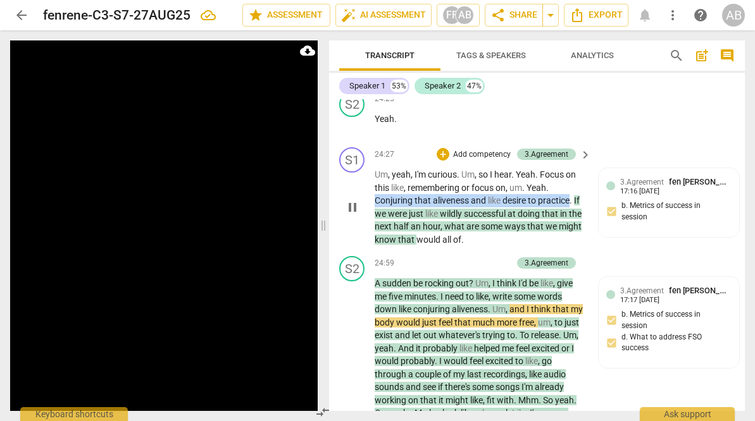
drag, startPoint x: 375, startPoint y: 244, endPoint x: 570, endPoint y: 242, distance: 194.9
click at [570, 242] on p "Um , yeah , I'm curious . Um , so I hear . Yeah . Focus on this like , remember…" at bounding box center [480, 207] width 210 height 78
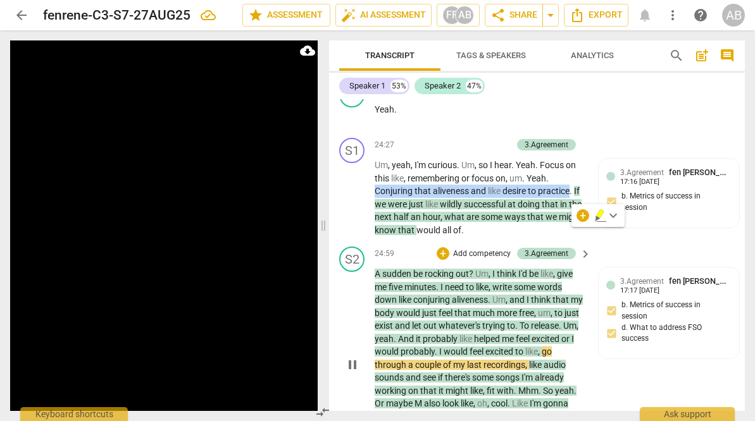
scroll to position [9293, 0]
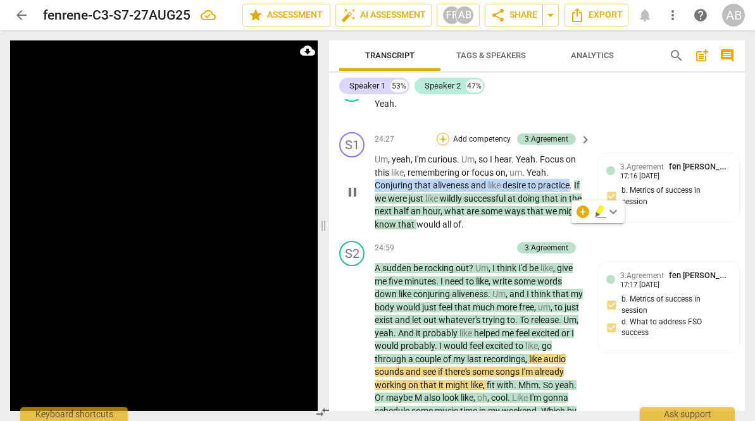
click at [446, 146] on div "+" at bounding box center [443, 139] width 13 height 13
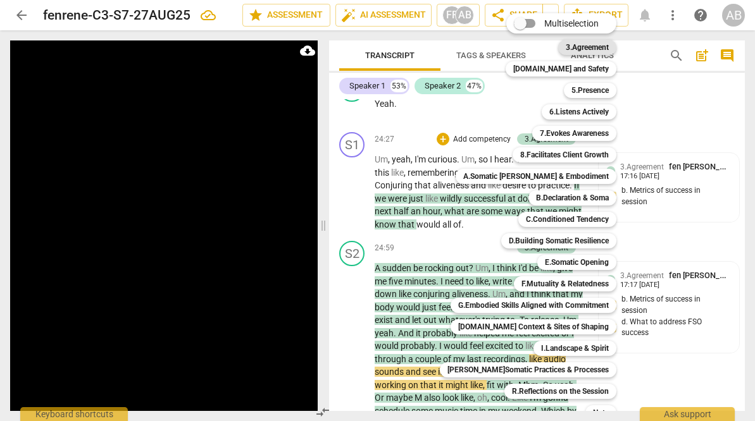
click at [568, 49] on b "3.Agreement" at bounding box center [587, 47] width 43 height 15
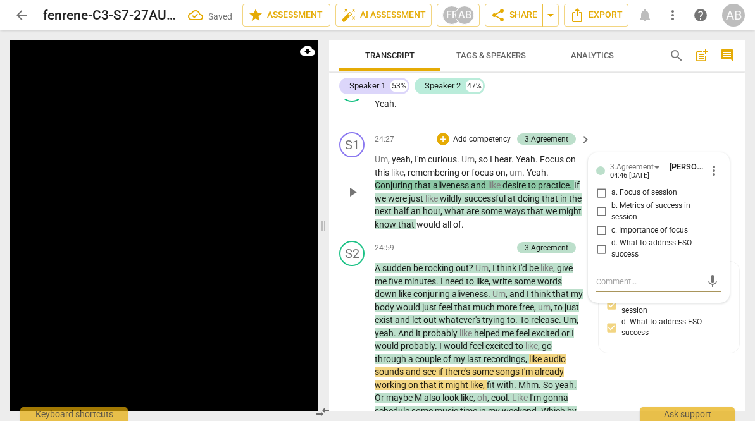
click at [597, 201] on input "a. Focus of session" at bounding box center [601, 192] width 20 height 15
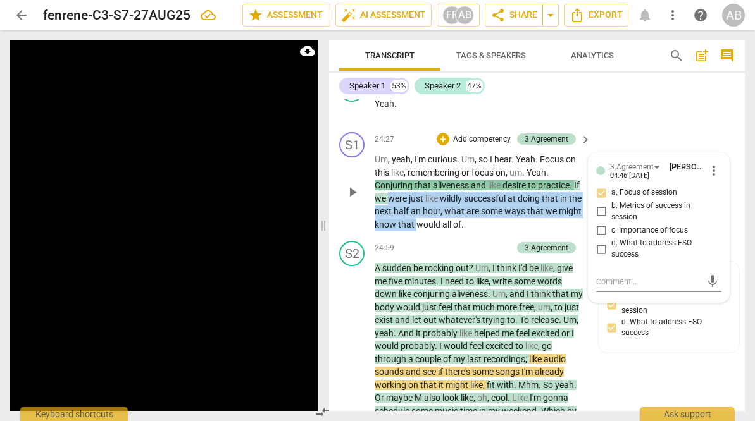
drag, startPoint x: 389, startPoint y: 240, endPoint x: 442, endPoint y: 265, distance: 58.6
click at [442, 231] on p "Um , yeah , I'm curious . Um , so I hear . Yeah . Focus on this like , remember…" at bounding box center [480, 192] width 210 height 78
click at [448, 146] on div "+ Add competency" at bounding box center [474, 139] width 75 height 13
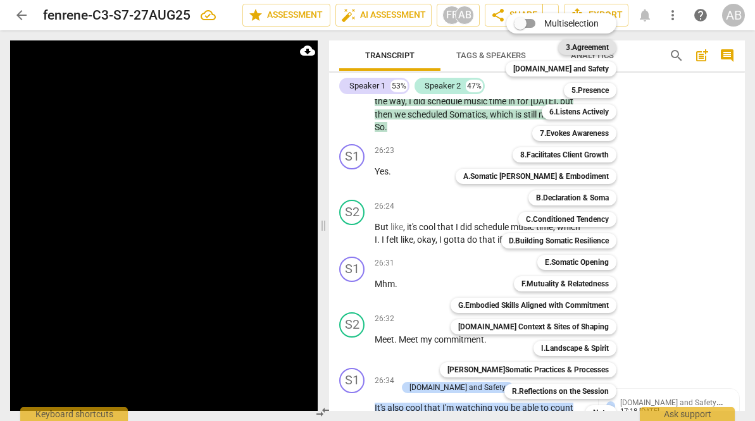
click at [590, 53] on b "3.Agreement" at bounding box center [587, 47] width 43 height 15
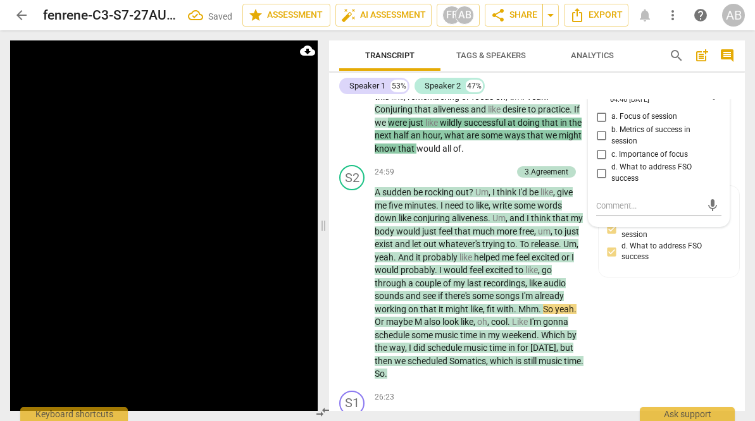
scroll to position [9262, 0]
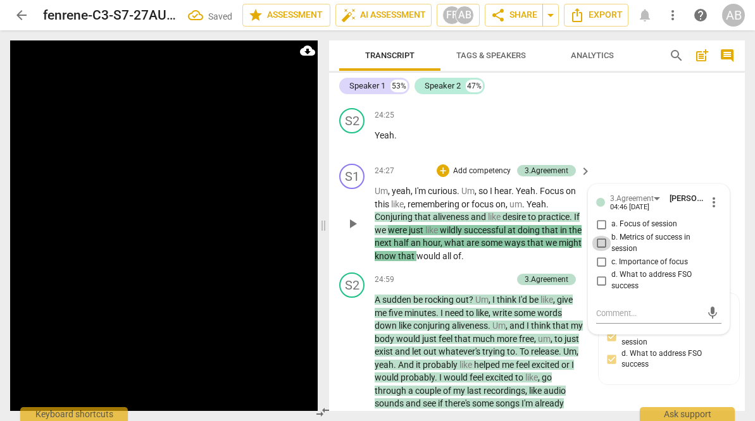
click at [598, 251] on input "b. Metrics of success in session" at bounding box center [601, 243] width 20 height 15
click at [629, 159] on div "S2 play_arrow pause 24:25 + Add competency keyboard_arrow_right Yeah ." at bounding box center [537, 131] width 416 height 56
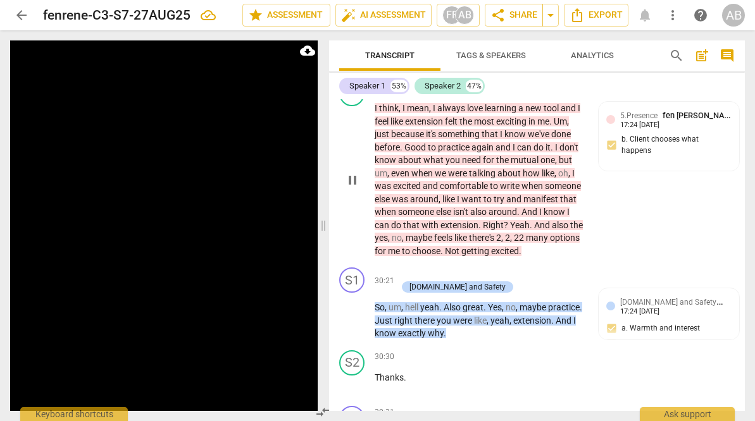
scroll to position [11496, 0]
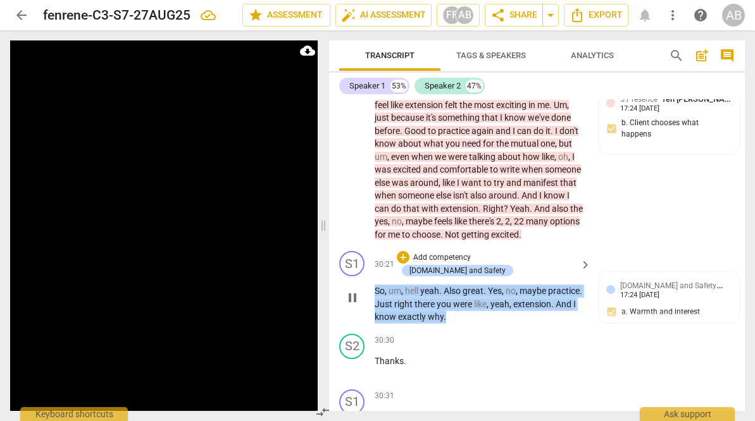
drag, startPoint x: 523, startPoint y: 336, endPoint x: 374, endPoint y: 312, distance: 150.6
click at [374, 312] on div "S1 play_arrow pause 30:21 + Add competency [DOMAIN_NAME] and Safety keyboard_ar…" at bounding box center [537, 287] width 416 height 83
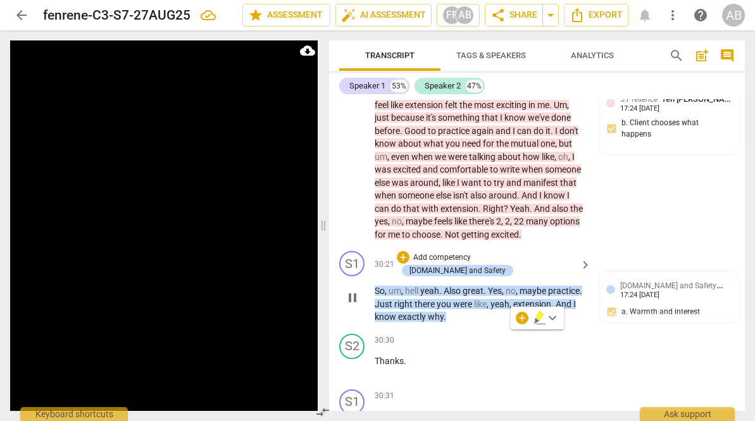
click at [428, 280] on div "S1 play_arrow pause 30:21 + Add competency [DOMAIN_NAME] and Safety keyboard_ar…" at bounding box center [537, 287] width 416 height 83
click at [409, 264] on div "+" at bounding box center [403, 257] width 13 height 13
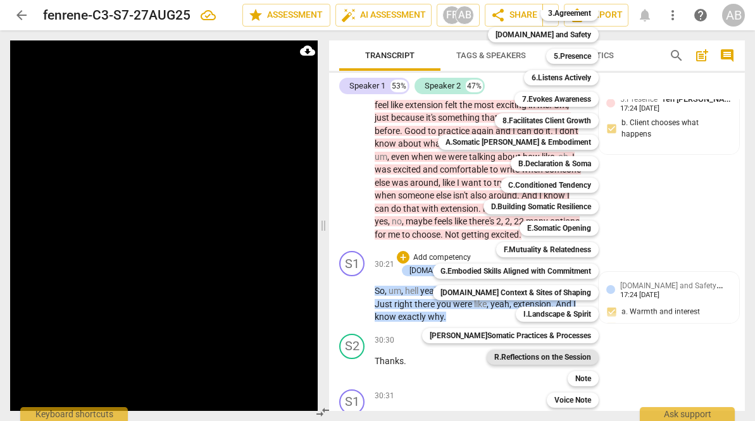
scroll to position [12348, 0]
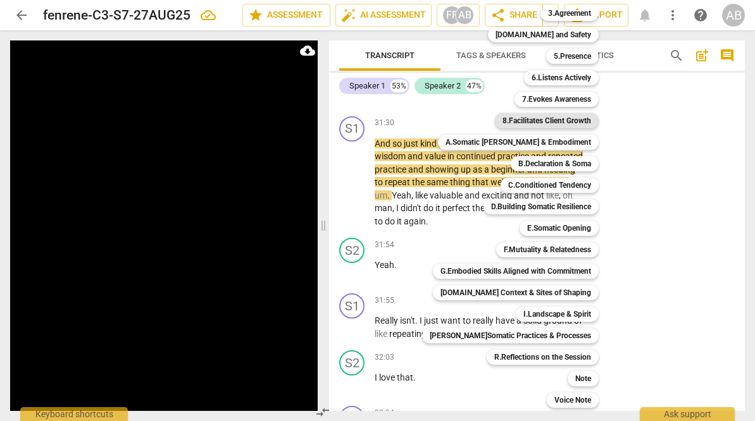
click at [562, 118] on b "8.Facilitates Client Growth" at bounding box center [546, 120] width 89 height 15
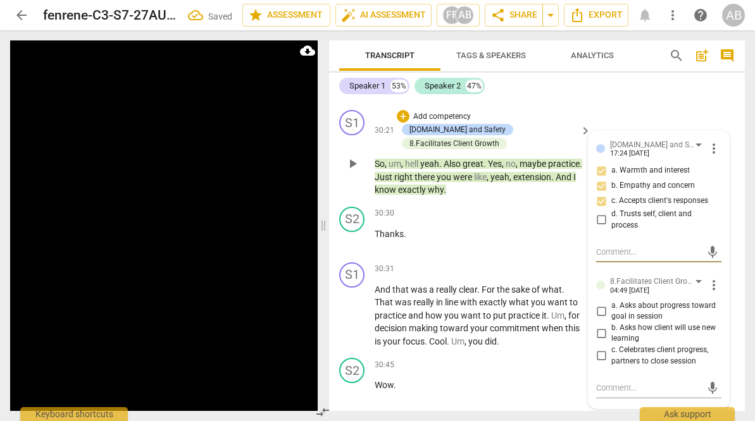
scroll to position [11635, 0]
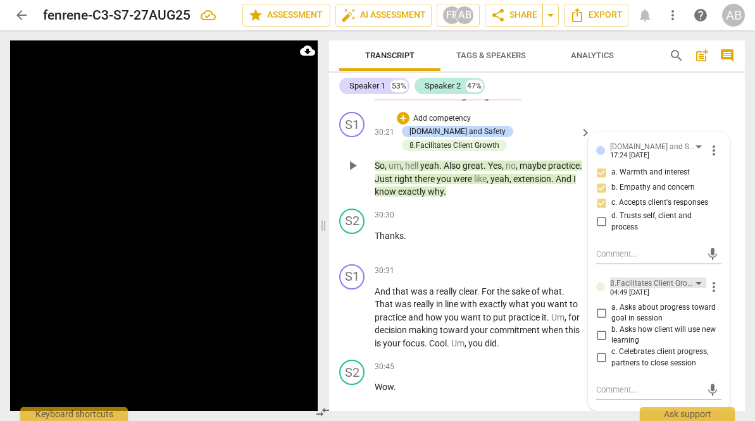
click at [618, 290] on div "8.Facilitates Client Growth" at bounding box center [652, 284] width 85 height 12
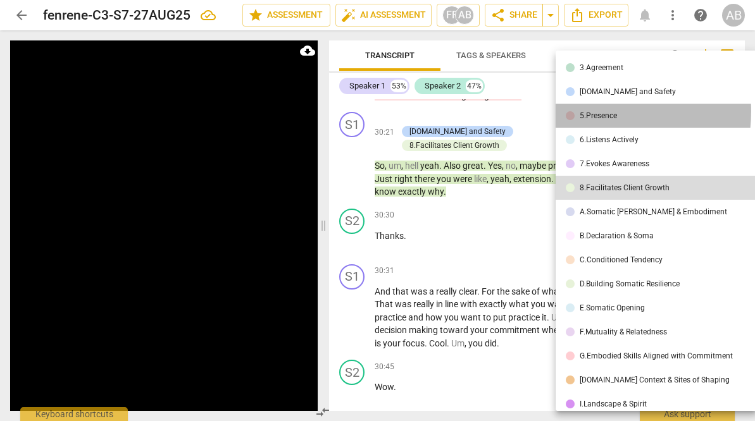
click at [597, 112] on div "5.Presence" at bounding box center [598, 116] width 37 height 8
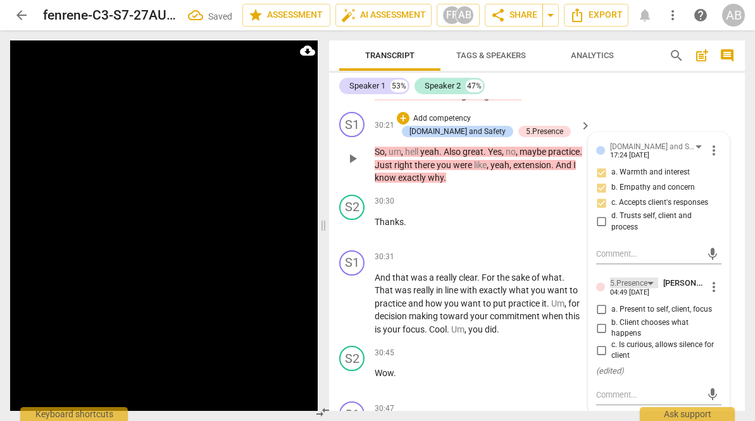
click at [627, 290] on div "5.Presence" at bounding box center [628, 284] width 37 height 12
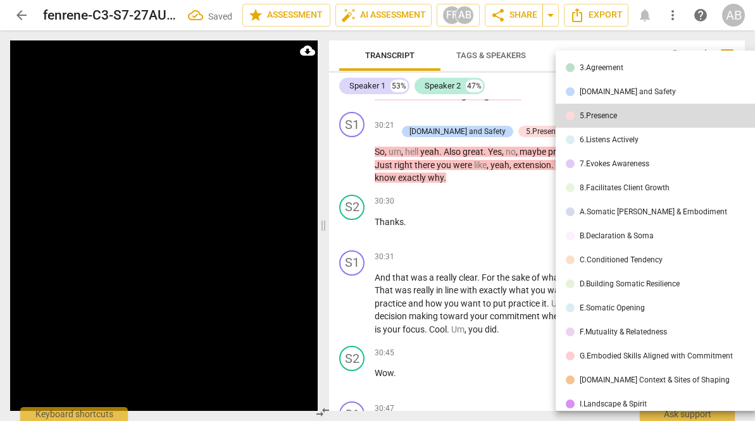
click at [520, 270] on div at bounding box center [377, 210] width 755 height 421
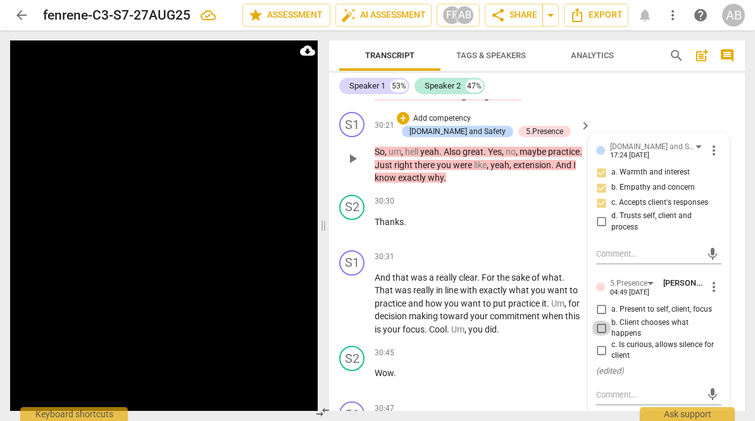
click at [599, 336] on input "b. Client chooses what happens" at bounding box center [601, 328] width 20 height 15
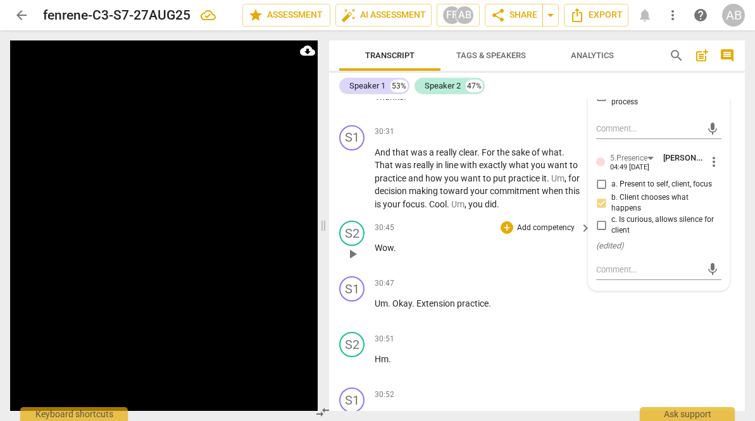
scroll to position [11755, 0]
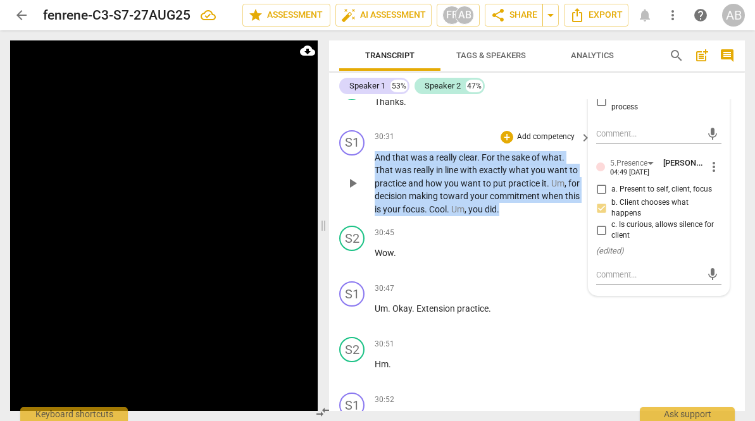
drag, startPoint x: 508, startPoint y: 242, endPoint x: 372, endPoint y: 189, distance: 145.5
click at [372, 189] on div "S1 play_arrow pause 30:31 + Add competency keyboard_arrow_right And that was a …" at bounding box center [537, 173] width 416 height 96
click at [505, 144] on div "+" at bounding box center [507, 137] width 13 height 13
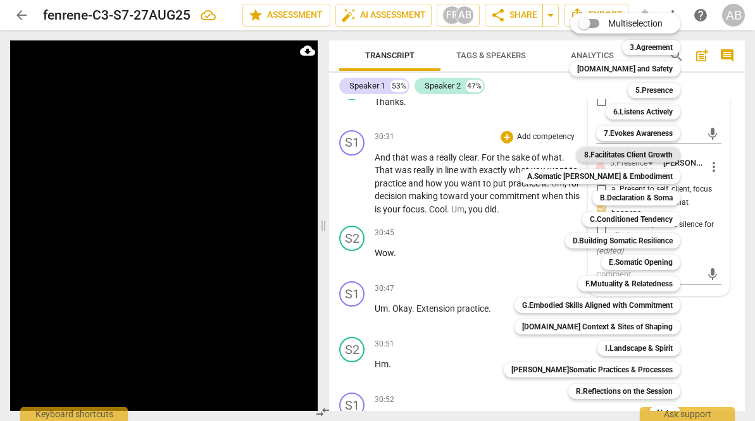
click at [618, 158] on b "8.Facilitates Client Growth" at bounding box center [628, 154] width 89 height 15
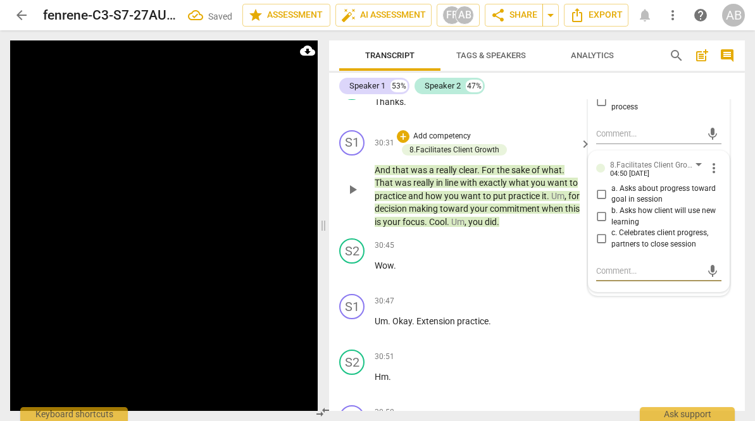
click at [600, 247] on input "c. Celebrates client progress, partners to close session" at bounding box center [601, 239] width 20 height 15
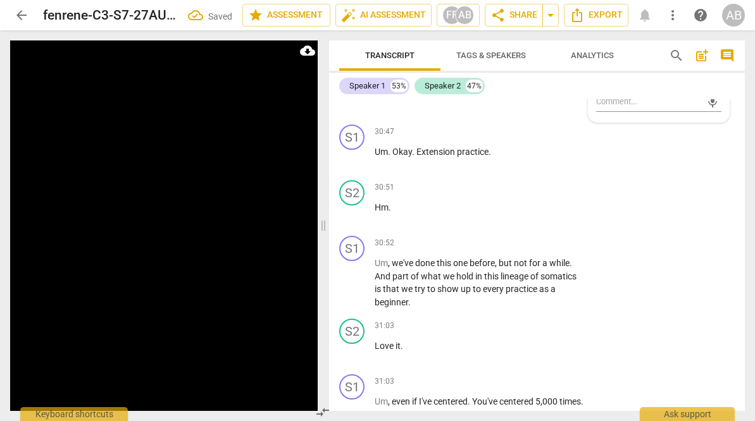
scroll to position [11927, 0]
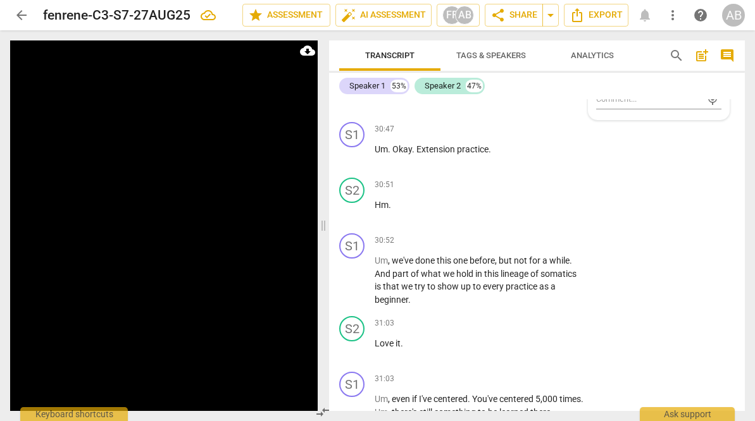
click at [170, 233] on video at bounding box center [164, 251] width 308 height 423
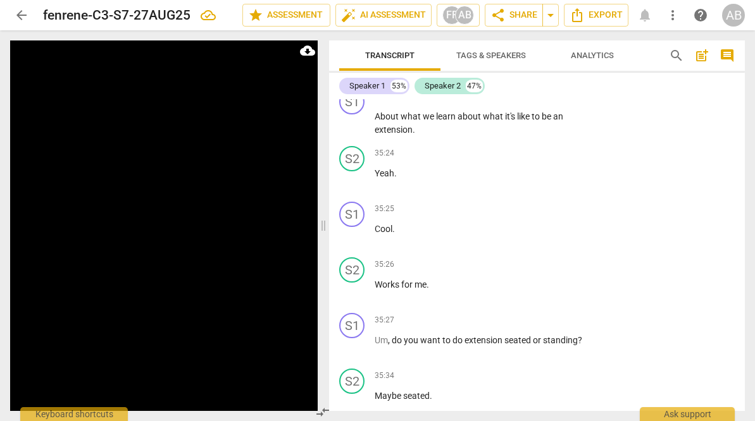
scroll to position [14647, 0]
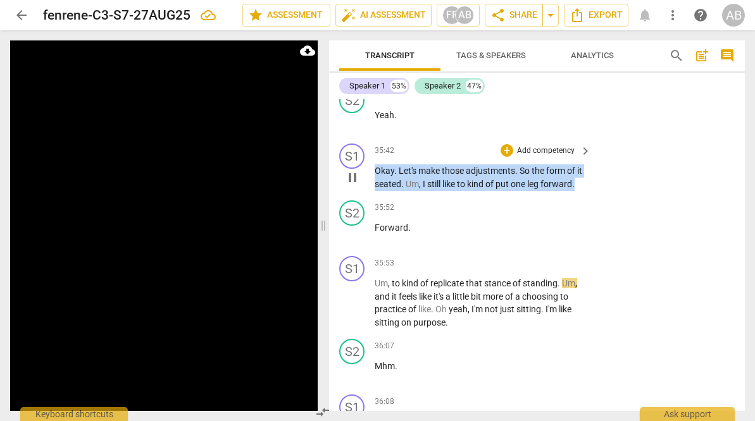
drag, startPoint x: 414, startPoint y: 240, endPoint x: 371, endPoint y: 216, distance: 48.4
click at [371, 196] on div "S1 play_arrow pause 35:42 + Add competency keyboard_arrow_right Okay . Let's ma…" at bounding box center [537, 167] width 416 height 57
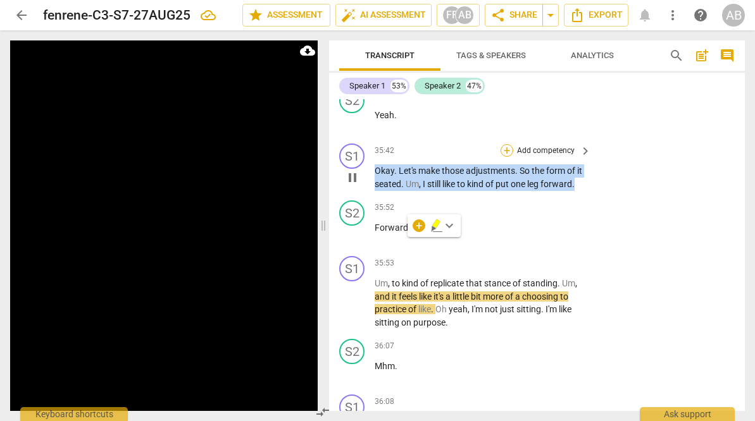
click at [501, 157] on div "+" at bounding box center [507, 150] width 13 height 13
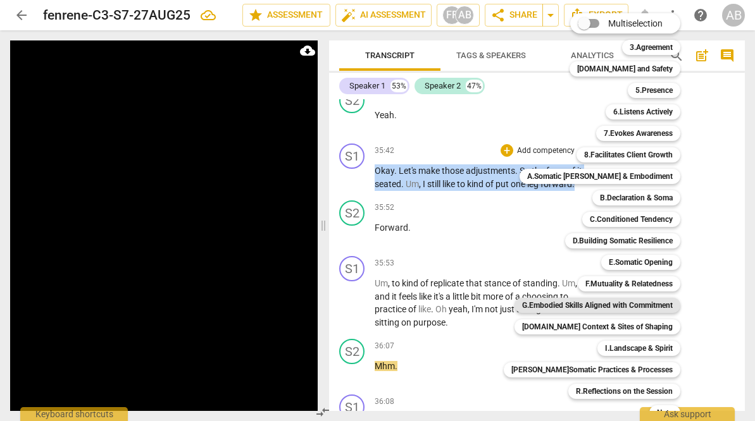
scroll to position [14967, 0]
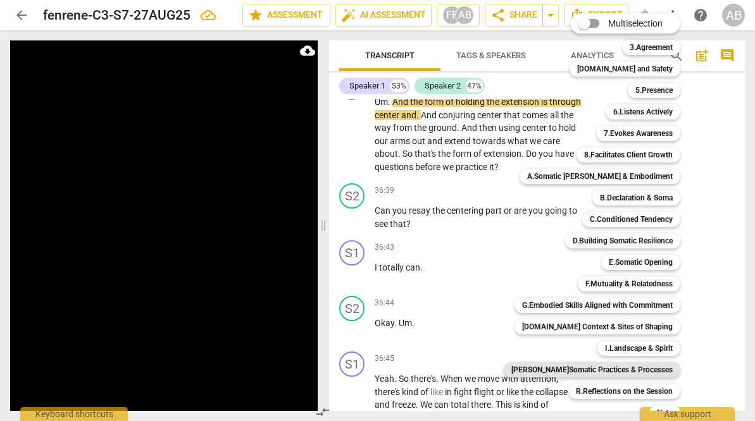
click at [617, 370] on b "[PERSON_NAME]Somatic Practices & Processes" at bounding box center [591, 370] width 161 height 15
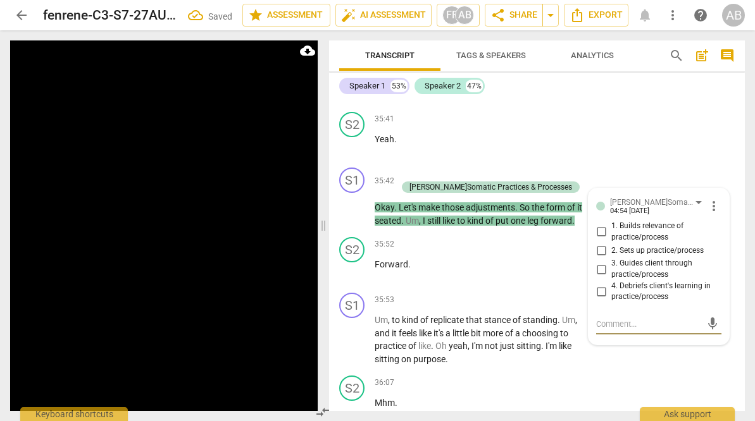
scroll to position [14613, 0]
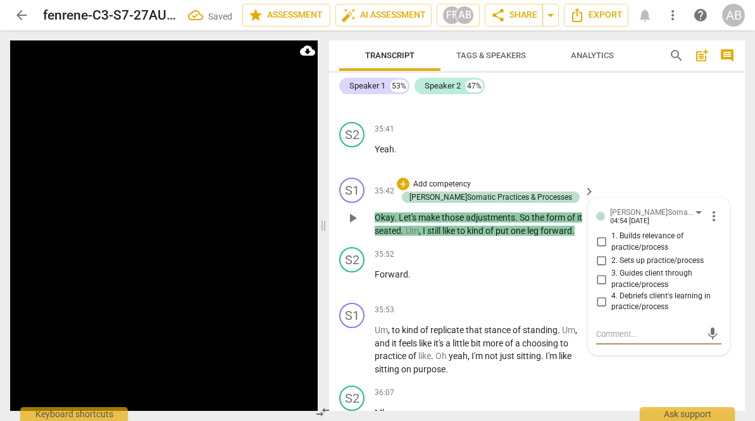
click at [596, 268] on input "2. Sets up practice/process" at bounding box center [601, 260] width 20 height 15
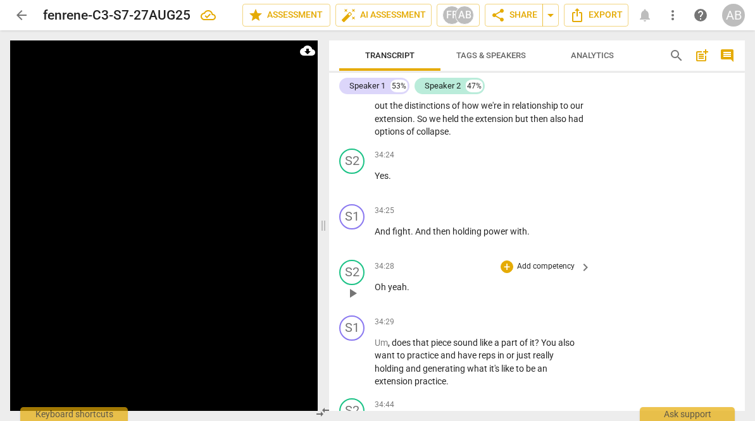
scroll to position [13595, 0]
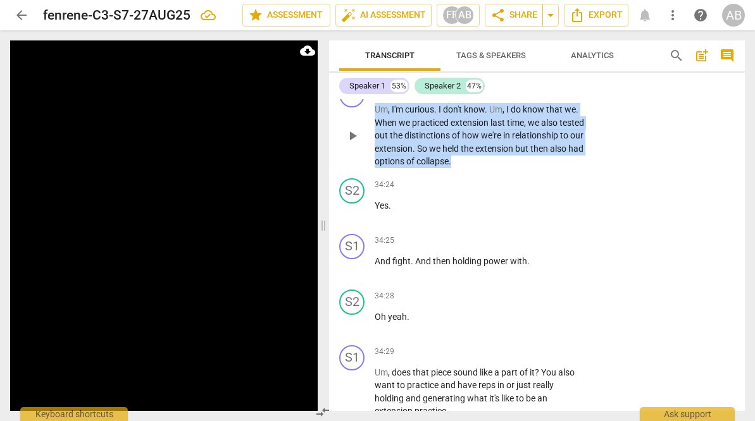
drag, startPoint x: 569, startPoint y: 208, endPoint x: 365, endPoint y: 156, distance: 210.4
click at [365, 156] on div "S1 play_arrow pause 34:04 + Add competency keyboard_arrow_right Um , I'm curiou…" at bounding box center [537, 125] width 416 height 96
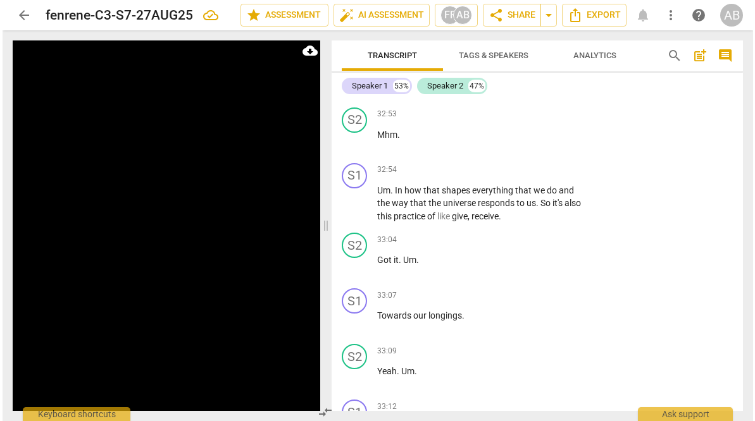
scroll to position [12900, 0]
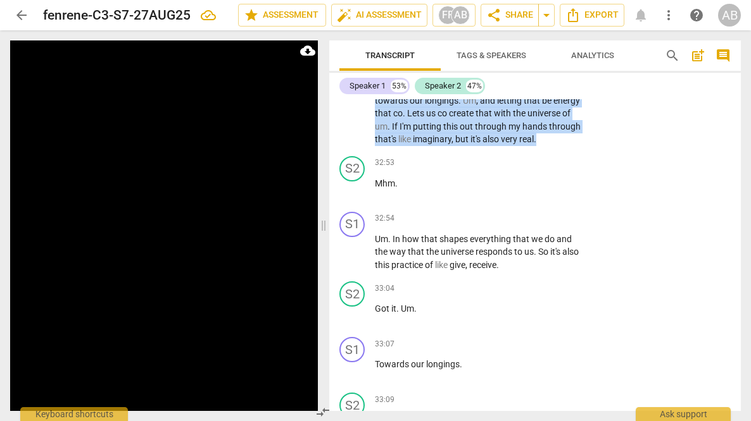
drag, startPoint x: 547, startPoint y: 249, endPoint x: 368, endPoint y: 159, distance: 200.6
click at [368, 151] on div "S1 play_arrow pause 32:18 + Add competency keyboard_arrow_right For the sake of…" at bounding box center [534, 83] width 411 height 135
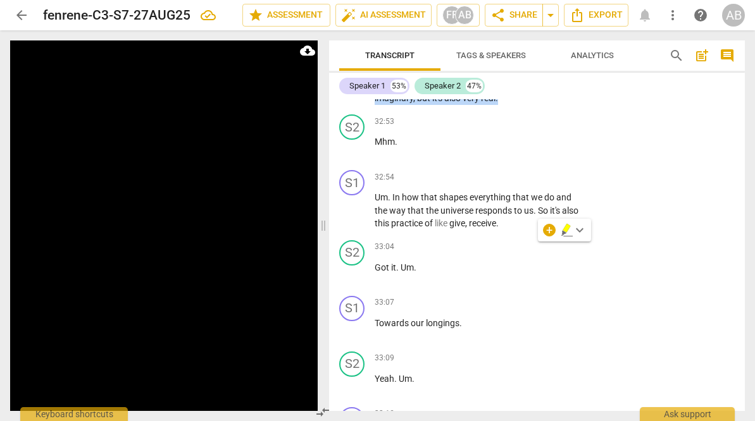
scroll to position [12795, 0]
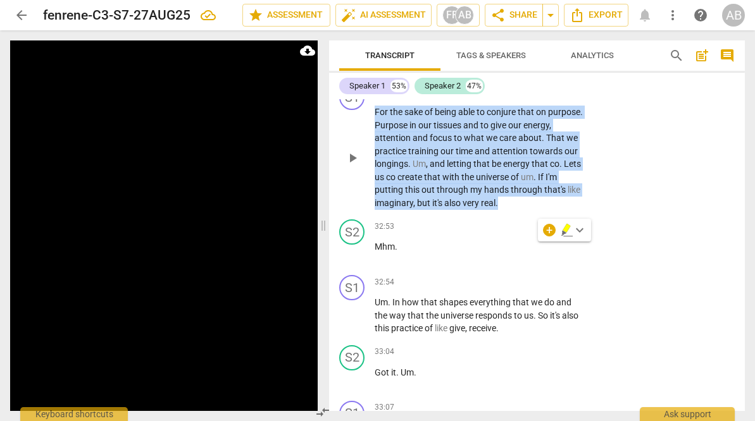
click at [506, 98] on div "+" at bounding box center [507, 91] width 13 height 13
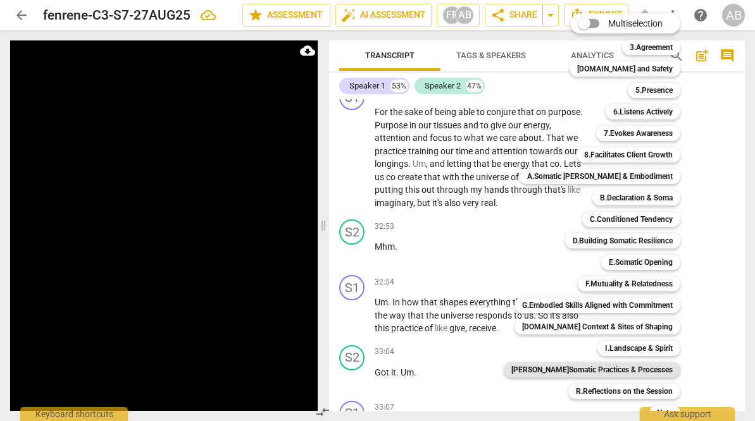
click at [641, 369] on b "[PERSON_NAME]Somatic Practices & Processes" at bounding box center [591, 370] width 161 height 15
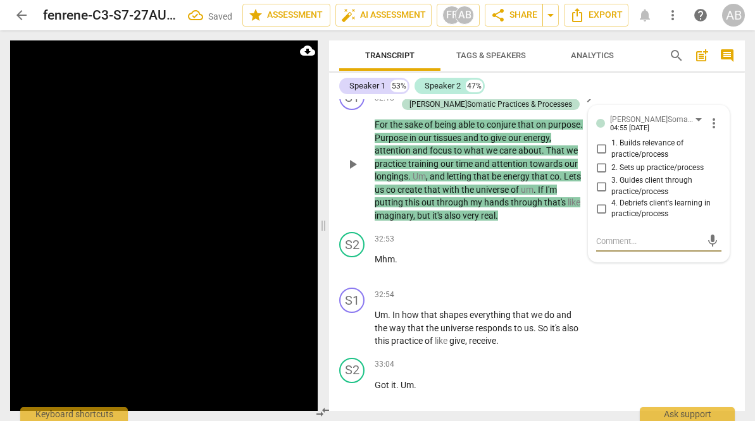
click at [603, 157] on input "1. Builds relevance of practice/process" at bounding box center [601, 149] width 20 height 15
